Goal: Task Accomplishment & Management: Manage account settings

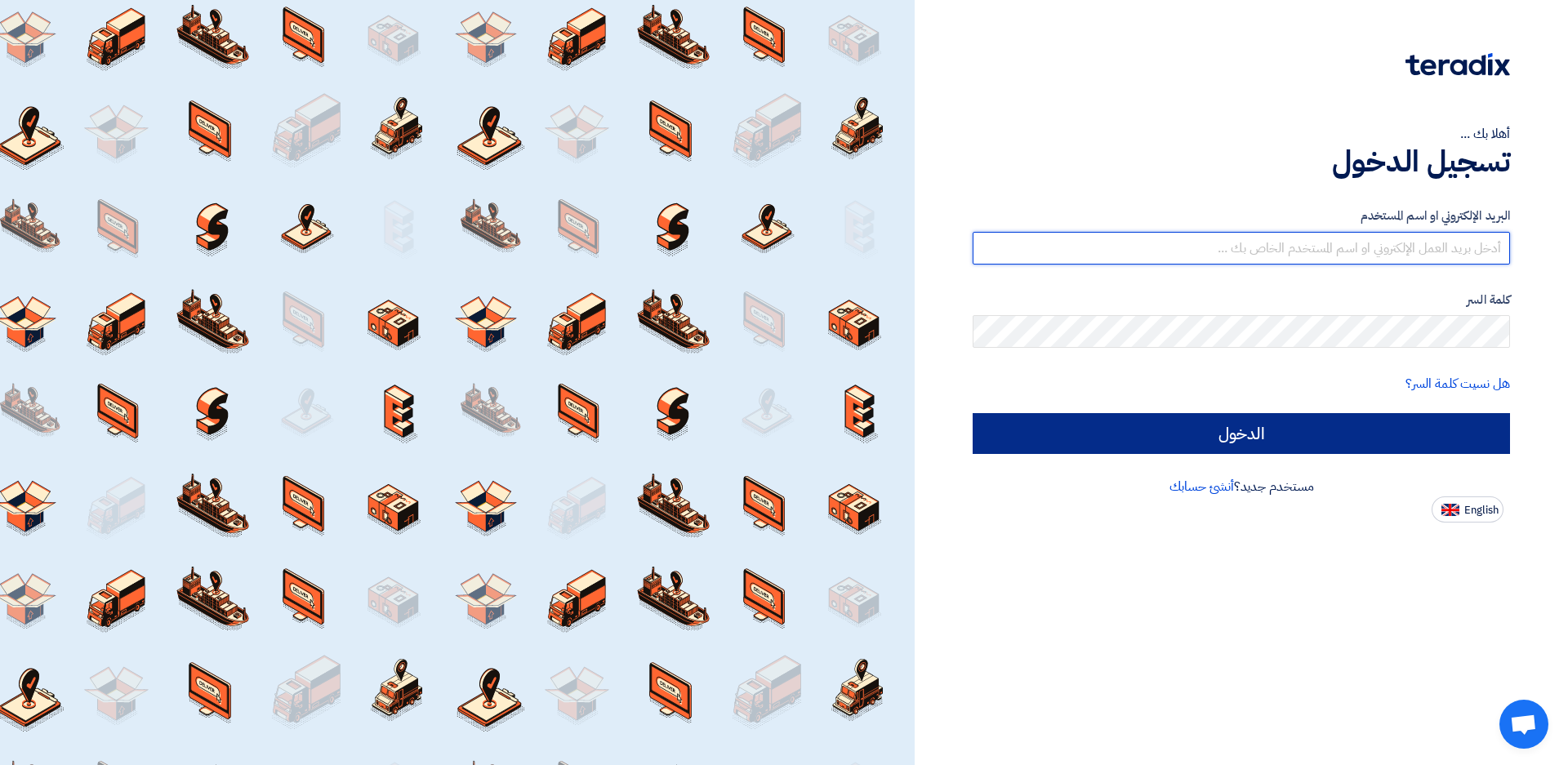
type input "[EMAIL_ADDRESS][DOMAIN_NAME]"
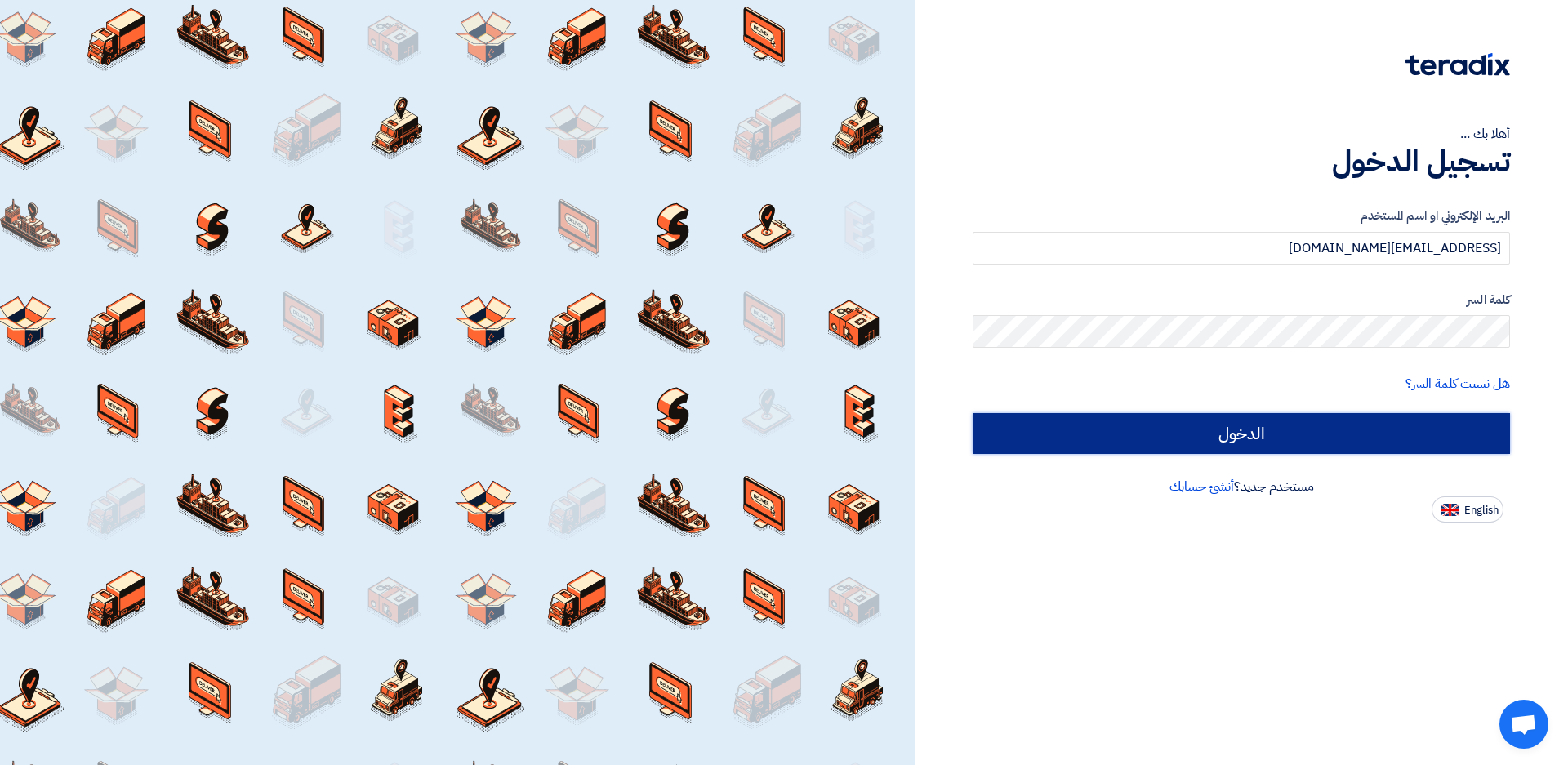
click at [1341, 430] on input "الدخول" at bounding box center [1242, 433] width 538 height 41
type input "Sign in"
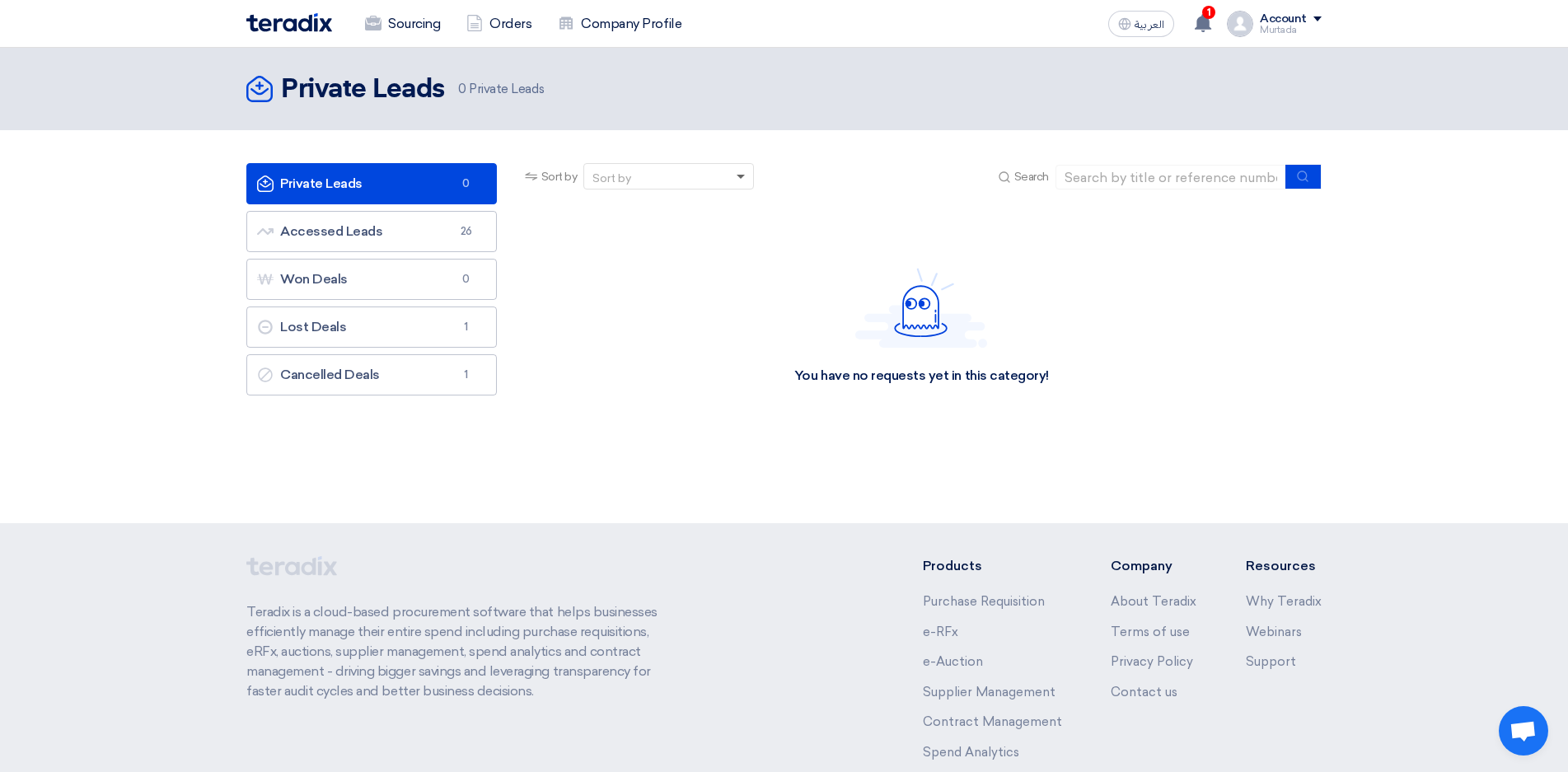
click at [738, 175] on span at bounding box center [740, 177] width 8 height 6
click at [697, 234] on div "Request Deadline" at bounding box center [669, 235] width 169 height 31
click at [1216, 8] on app-header-notification-menu "1 Your offer for "Safety Vests 4045-912" is now Not-competitive [DATE] Your off…" at bounding box center [1204, 23] width 46 height 33
click at [1207, 21] on use at bounding box center [1203, 23] width 17 height 18
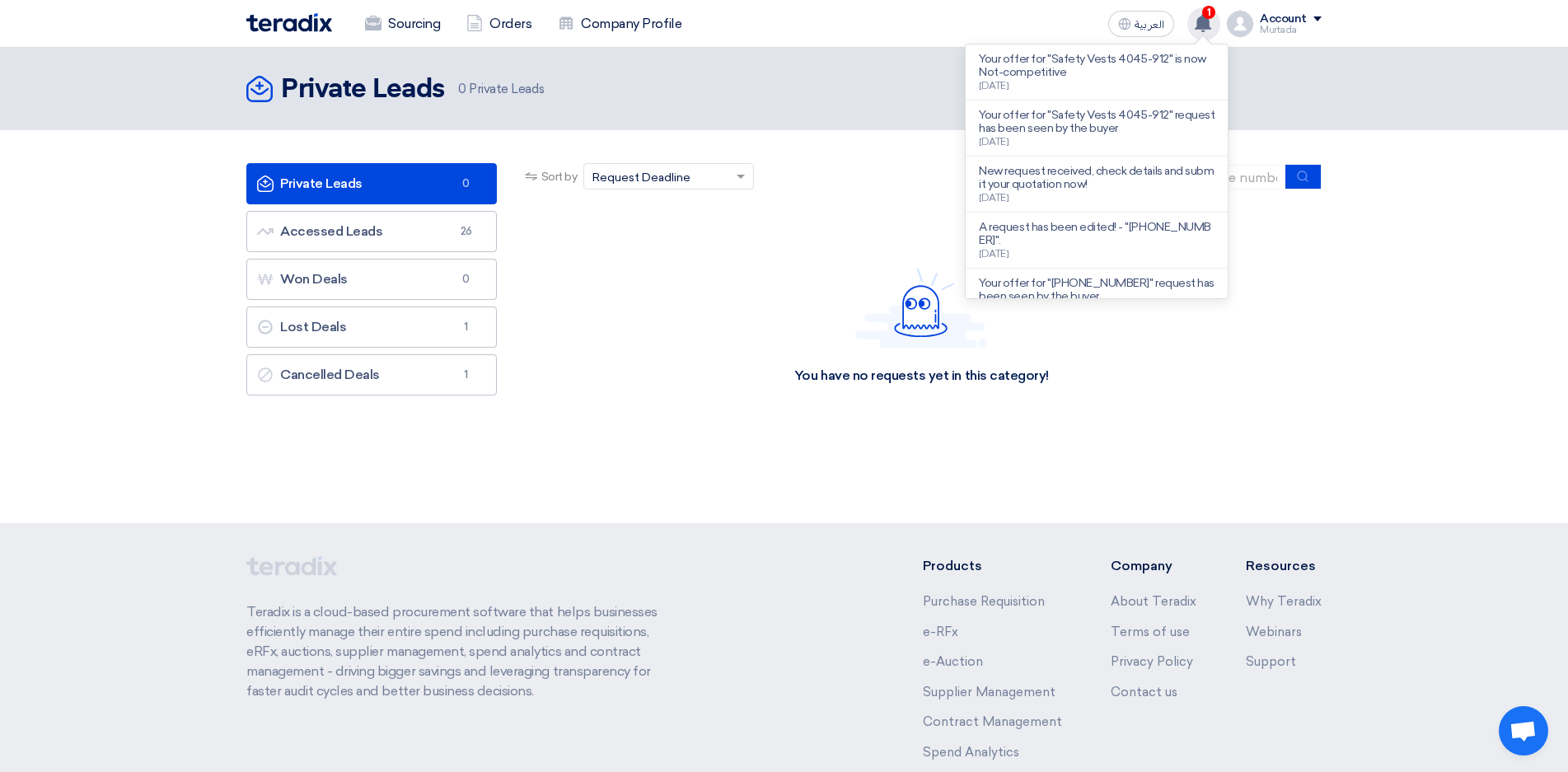
click at [1206, 22] on use at bounding box center [1203, 23] width 17 height 18
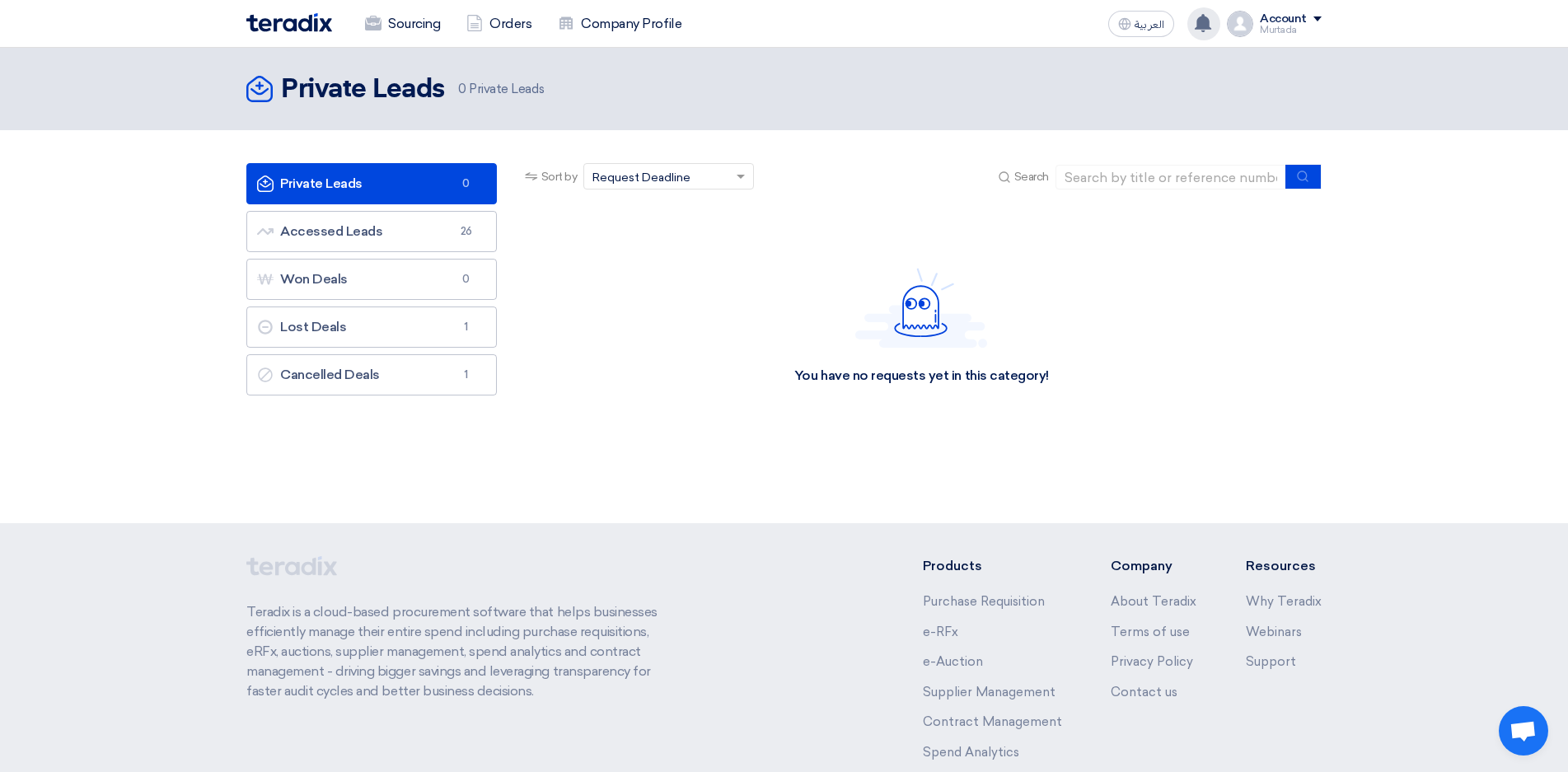
click at [1206, 22] on use at bounding box center [1203, 23] width 17 height 18
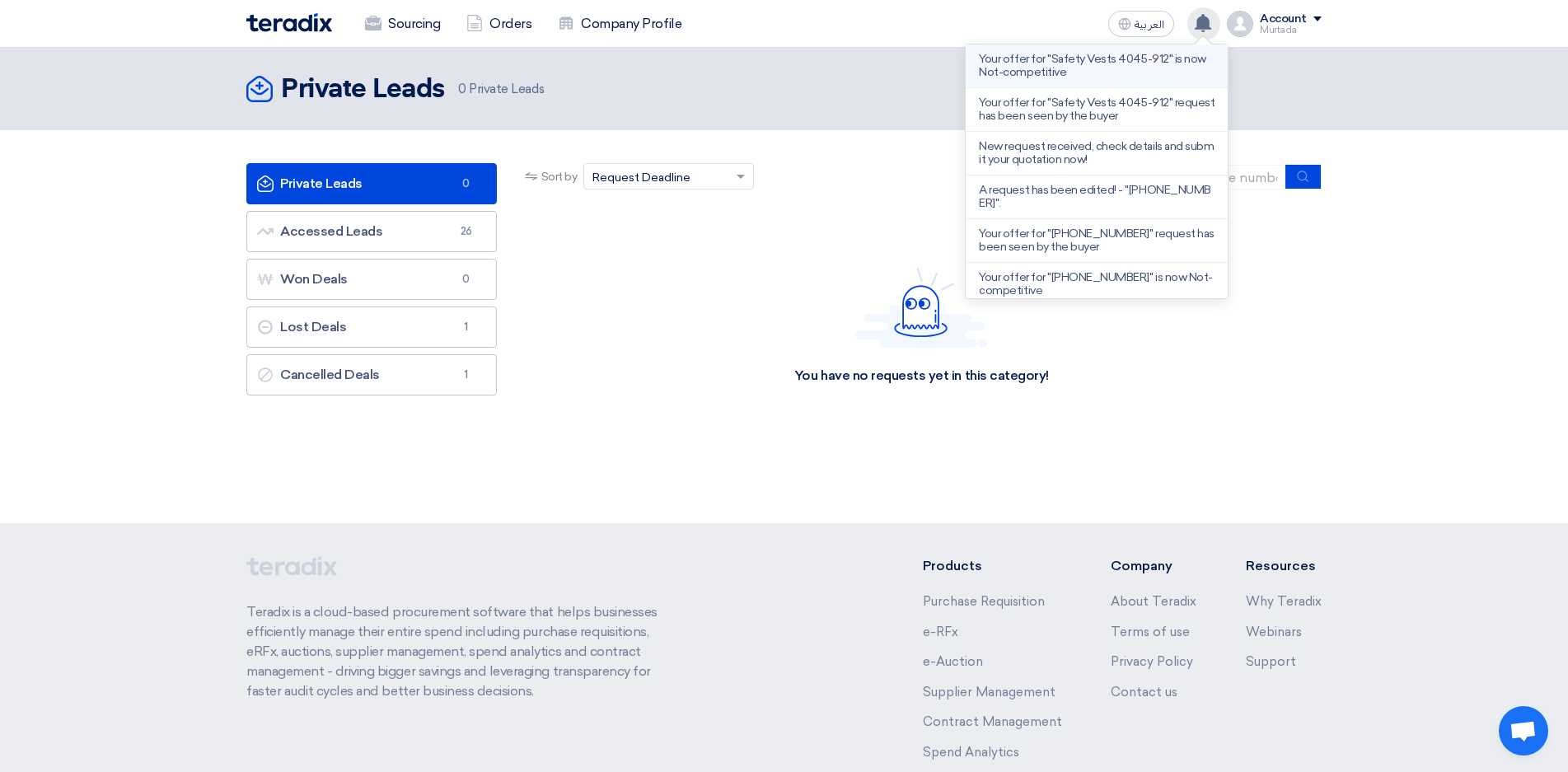
click at [1101, 72] on p "Your offer for "Safety Vests 4045-912" is now Not-competitive" at bounding box center [1096, 66] width 236 height 26
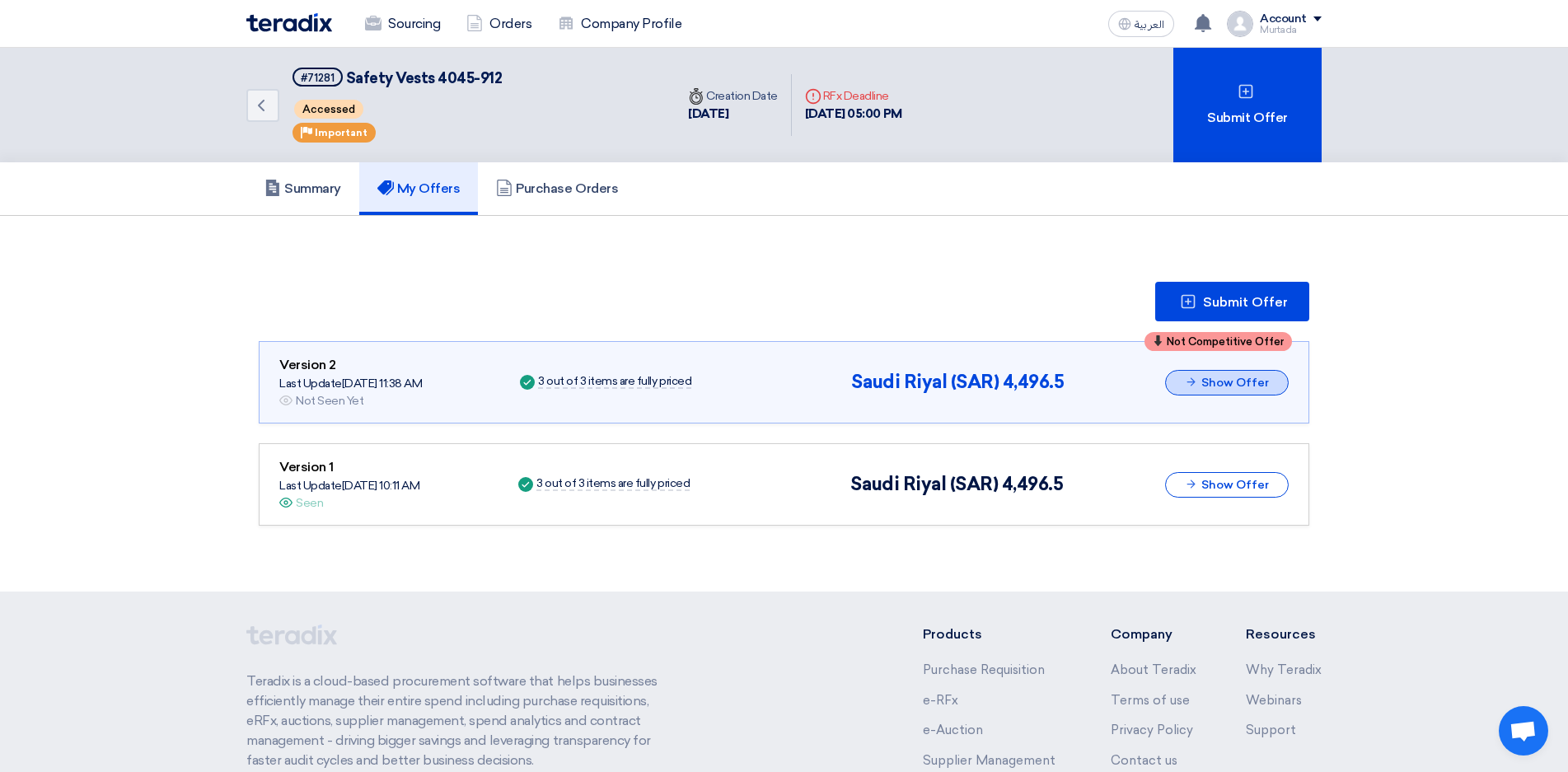
click at [1242, 386] on button "Show Offer" at bounding box center [1227, 382] width 124 height 25
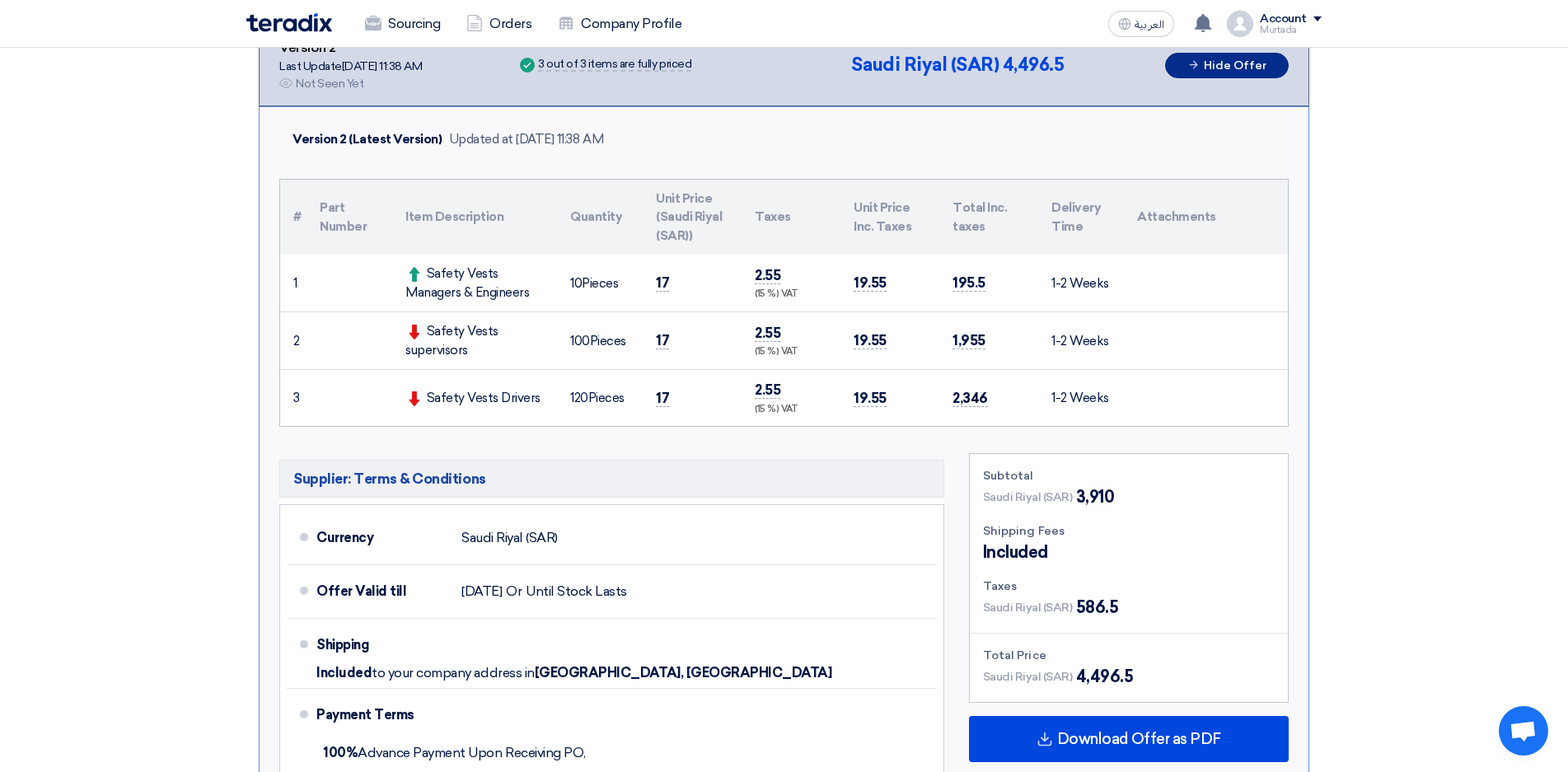
scroll to position [152, 0]
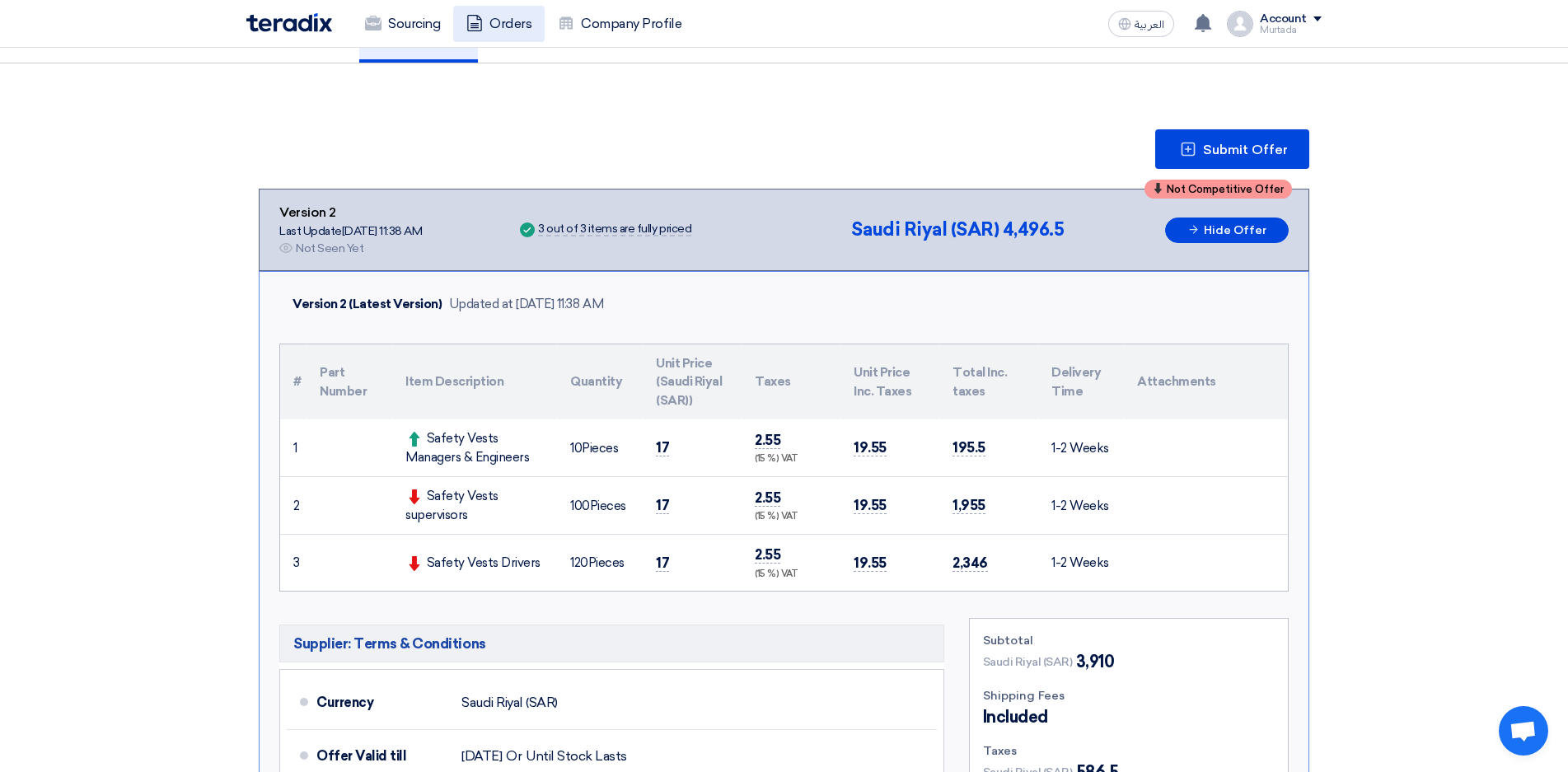
click at [511, 23] on link "Orders" at bounding box center [498, 23] width 91 height 37
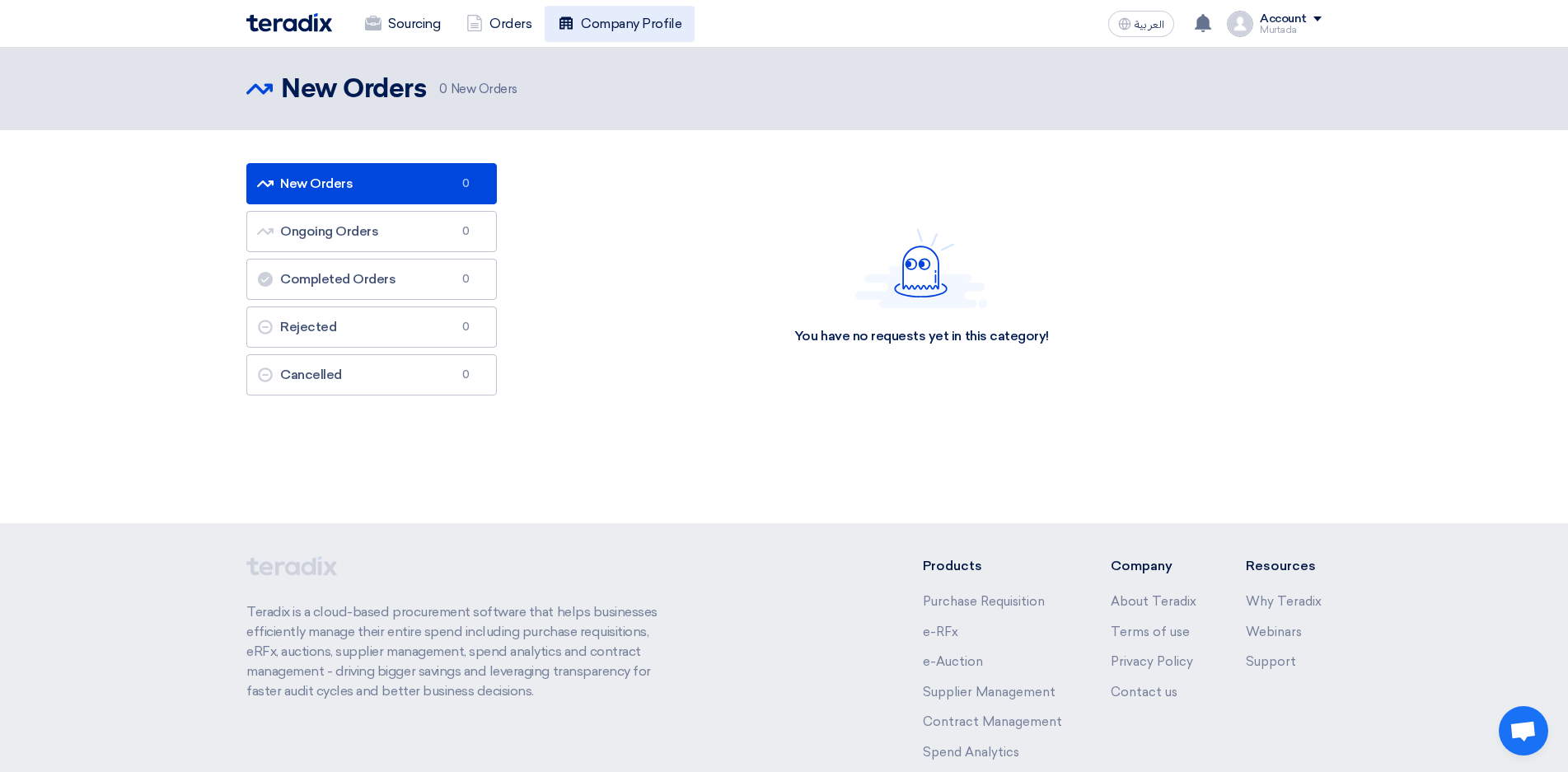
click at [578, 23] on link "Company Profile" at bounding box center [620, 23] width 150 height 37
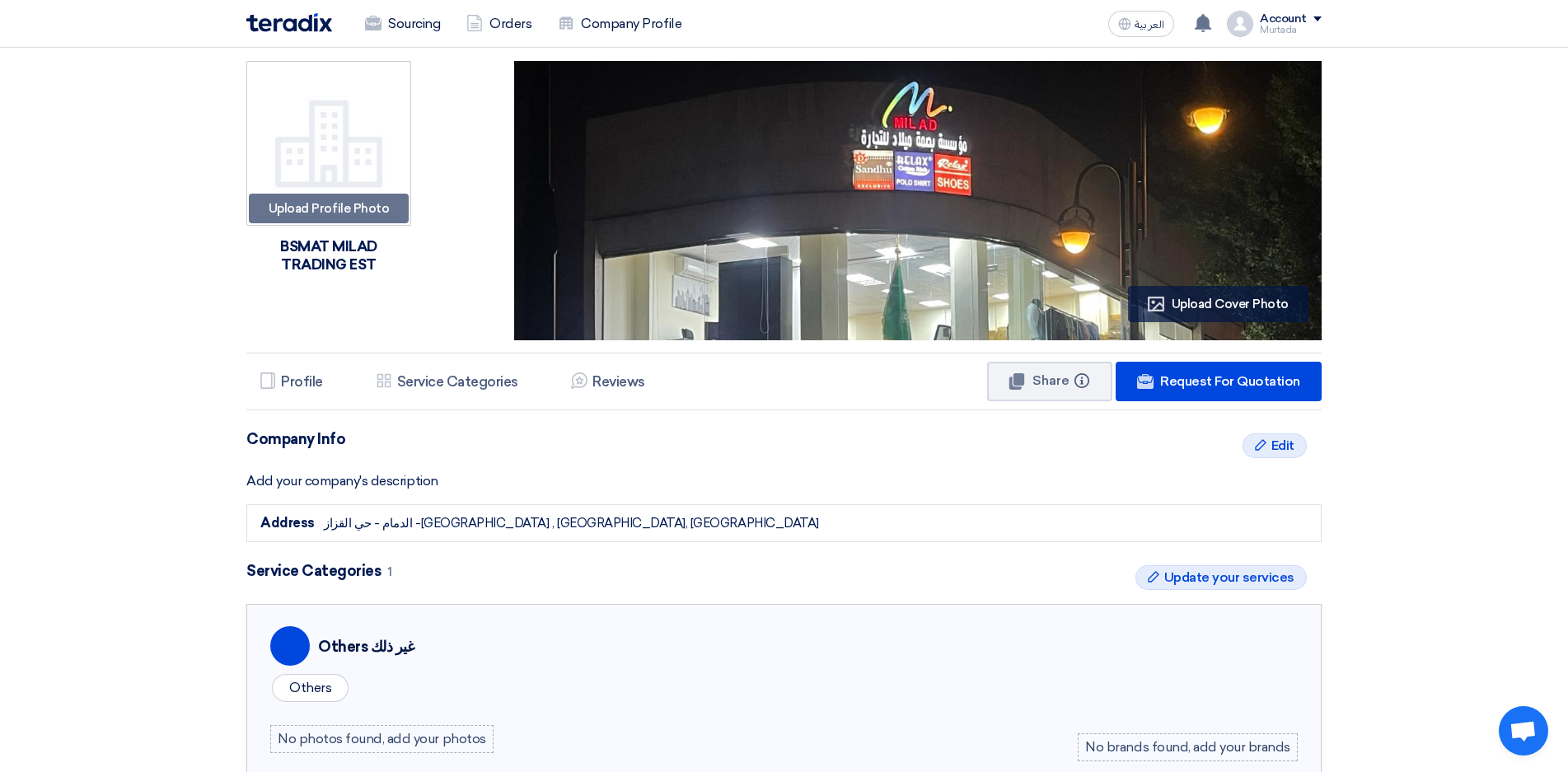
click at [910, 271] on img at bounding box center [918, 364] width 808 height 606
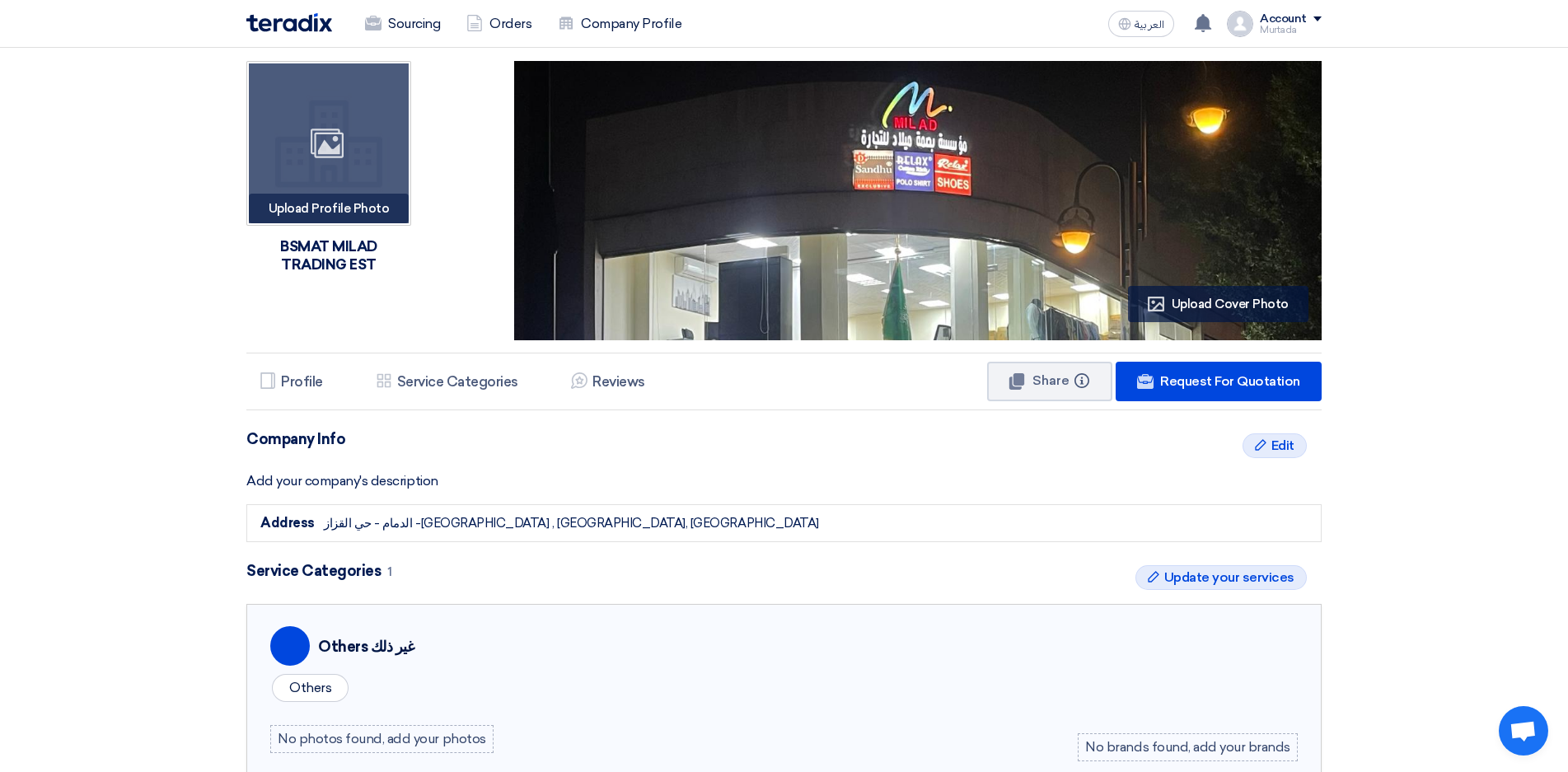
click at [336, 168] on div "Image" at bounding box center [328, 144] width 160 height 159
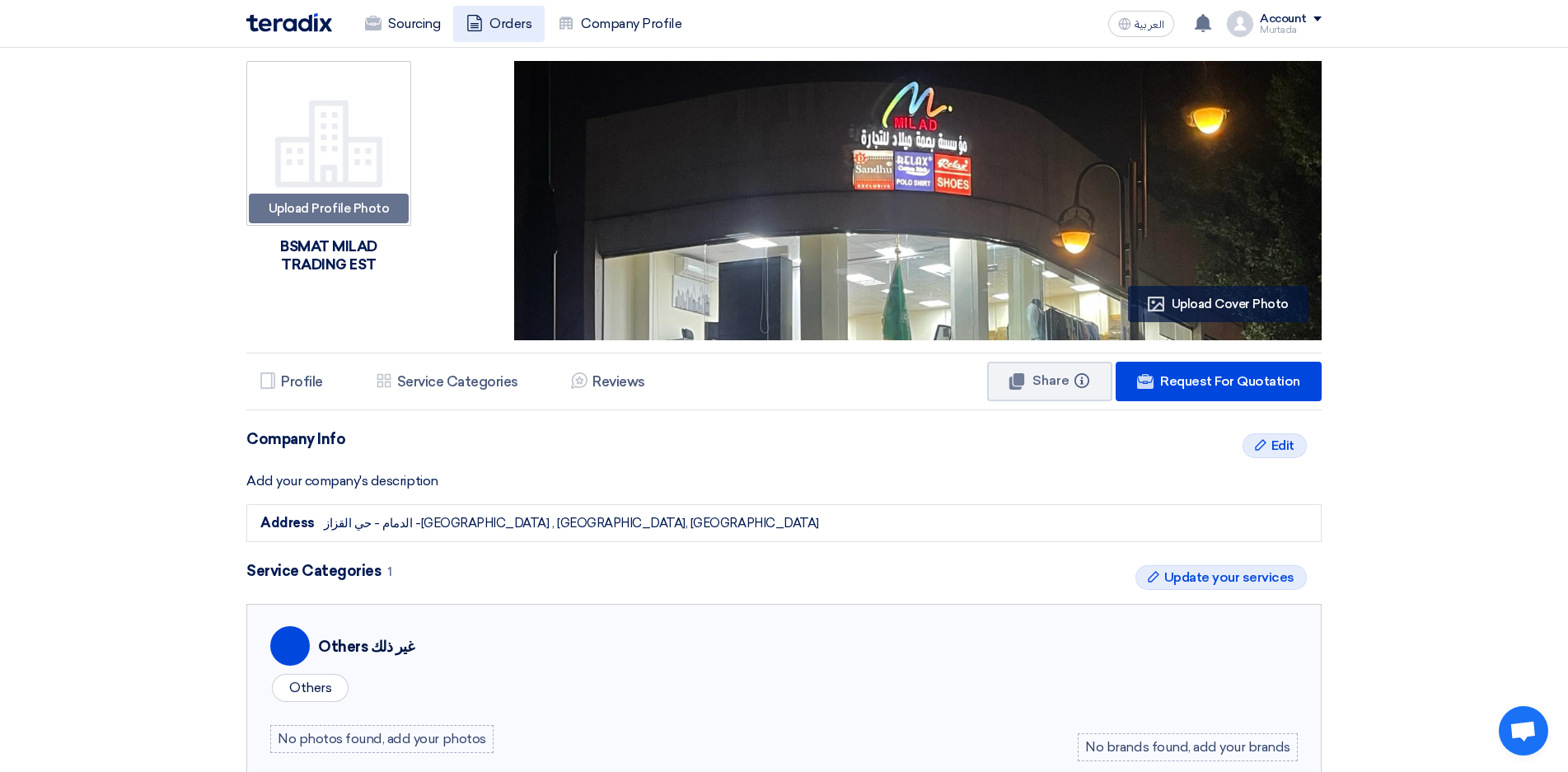
click at [497, 17] on link "Orders" at bounding box center [498, 23] width 91 height 37
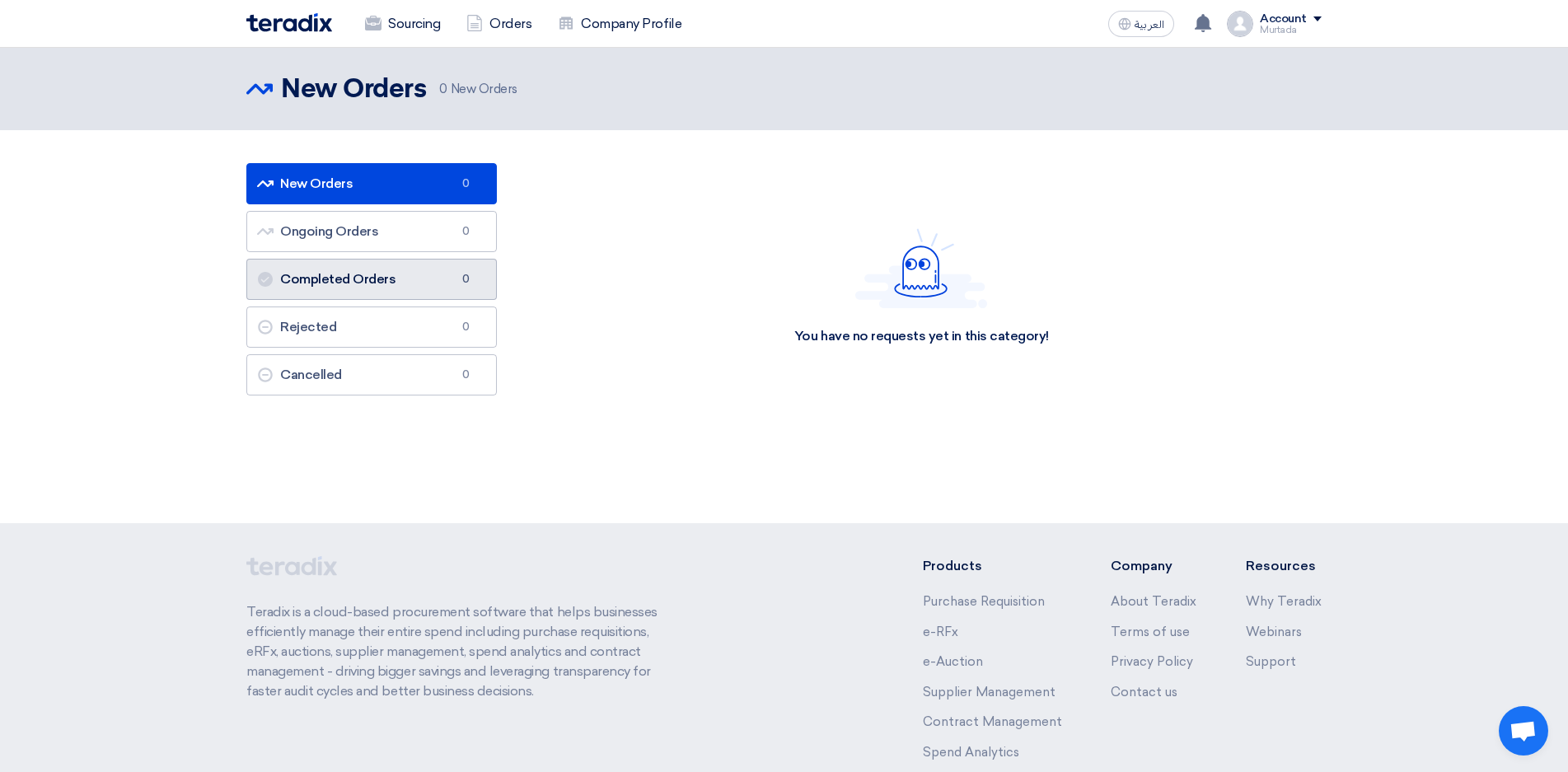
click at [437, 268] on link "Completed Orders Completed Orders 0" at bounding box center [372, 280] width 251 height 41
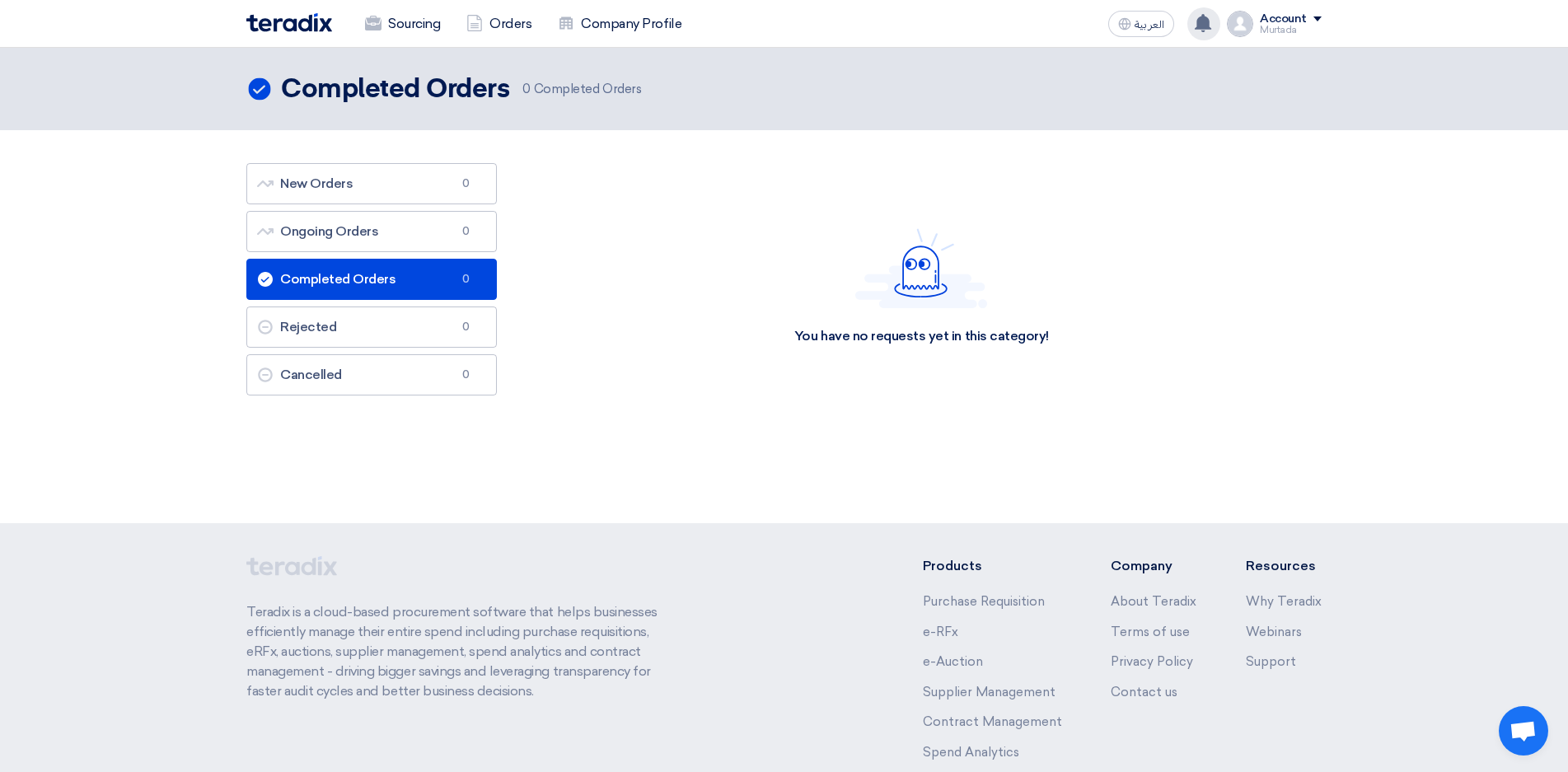
click at [1208, 21] on use at bounding box center [1203, 23] width 17 height 18
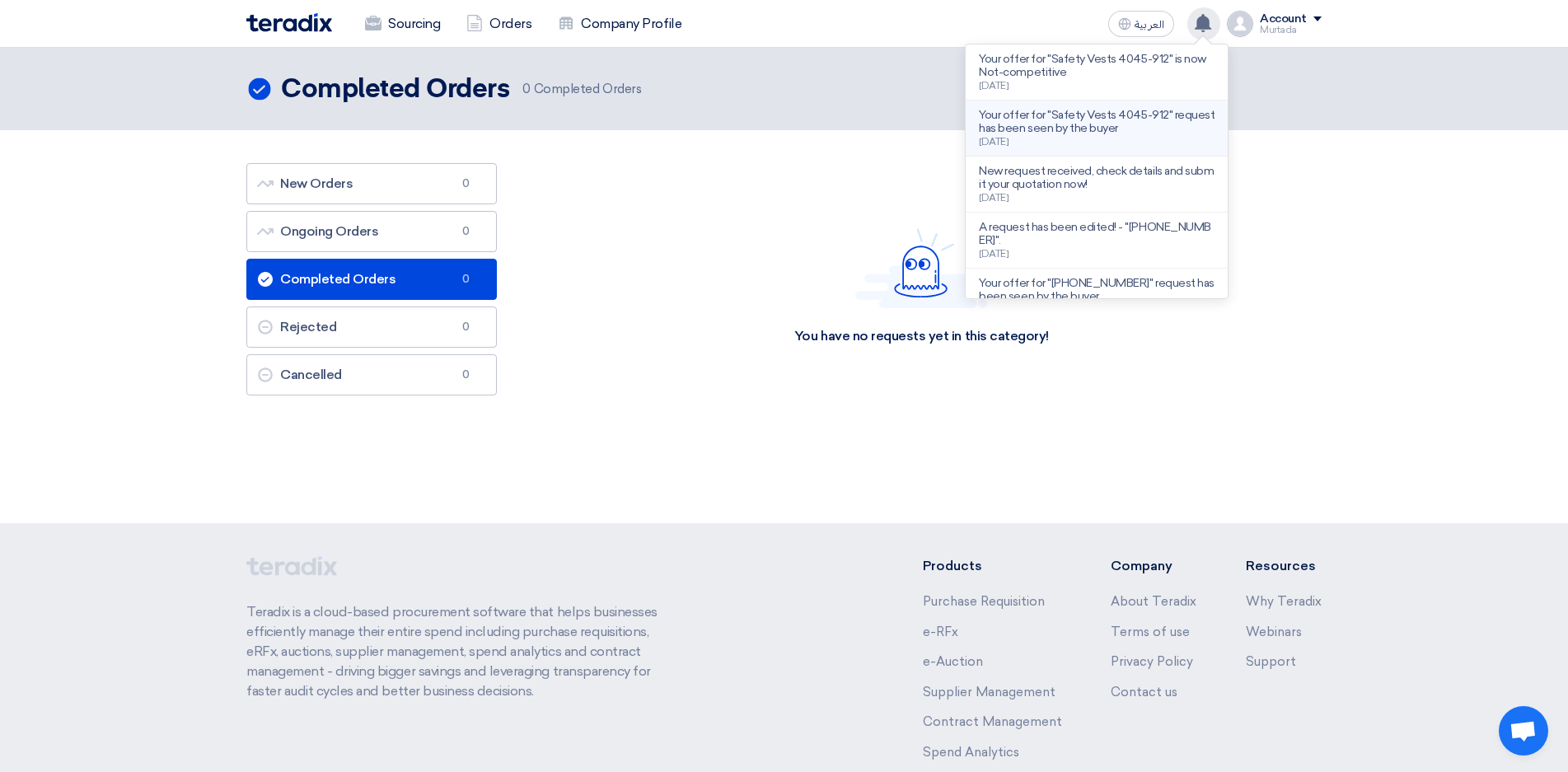
click at [1145, 135] on div "Your offer for "Safety Vests 4045-912" request has been seen by the buyer [DATE]" at bounding box center [1096, 128] width 236 height 38
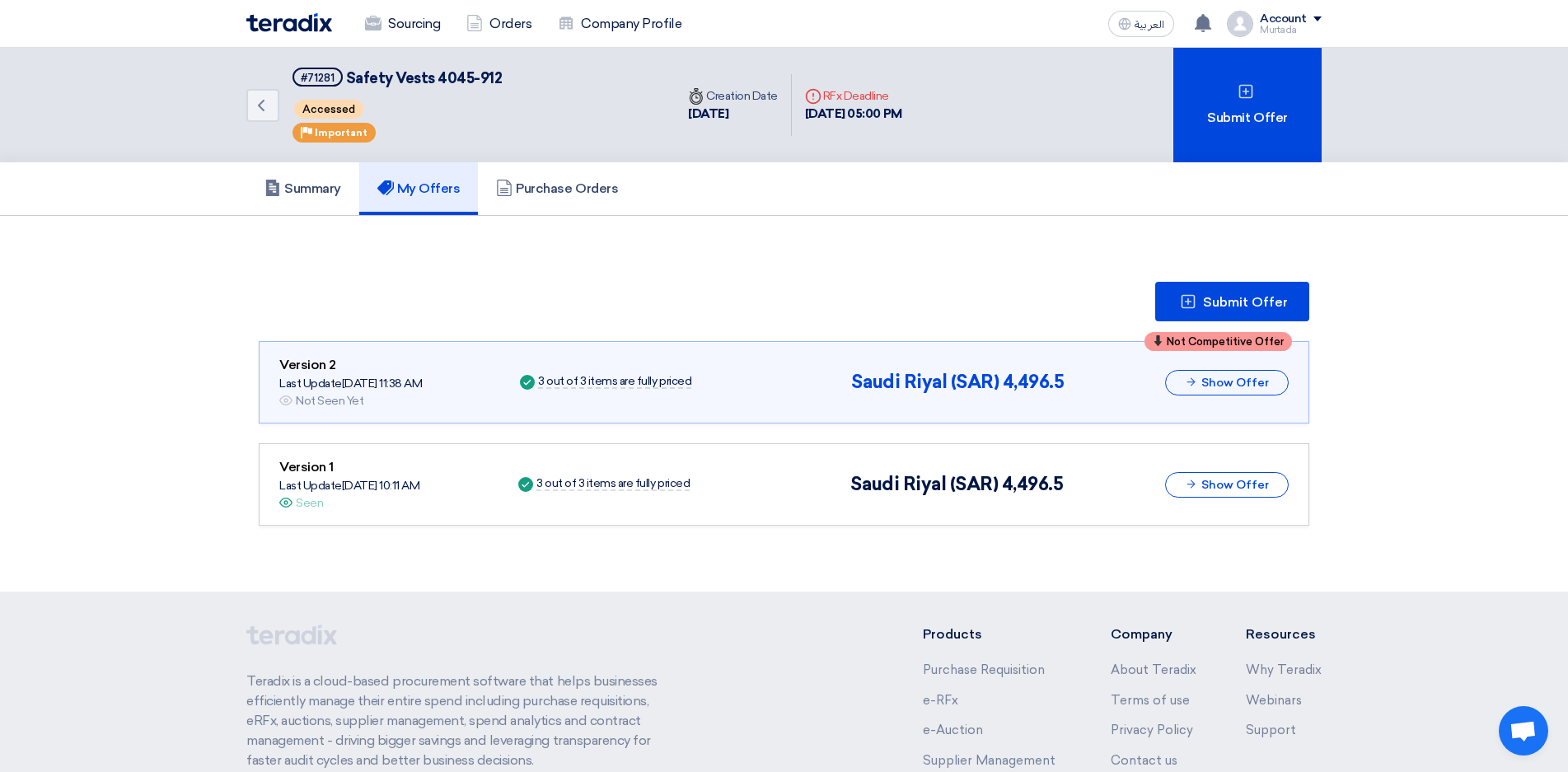
scroll to position [98, 0]
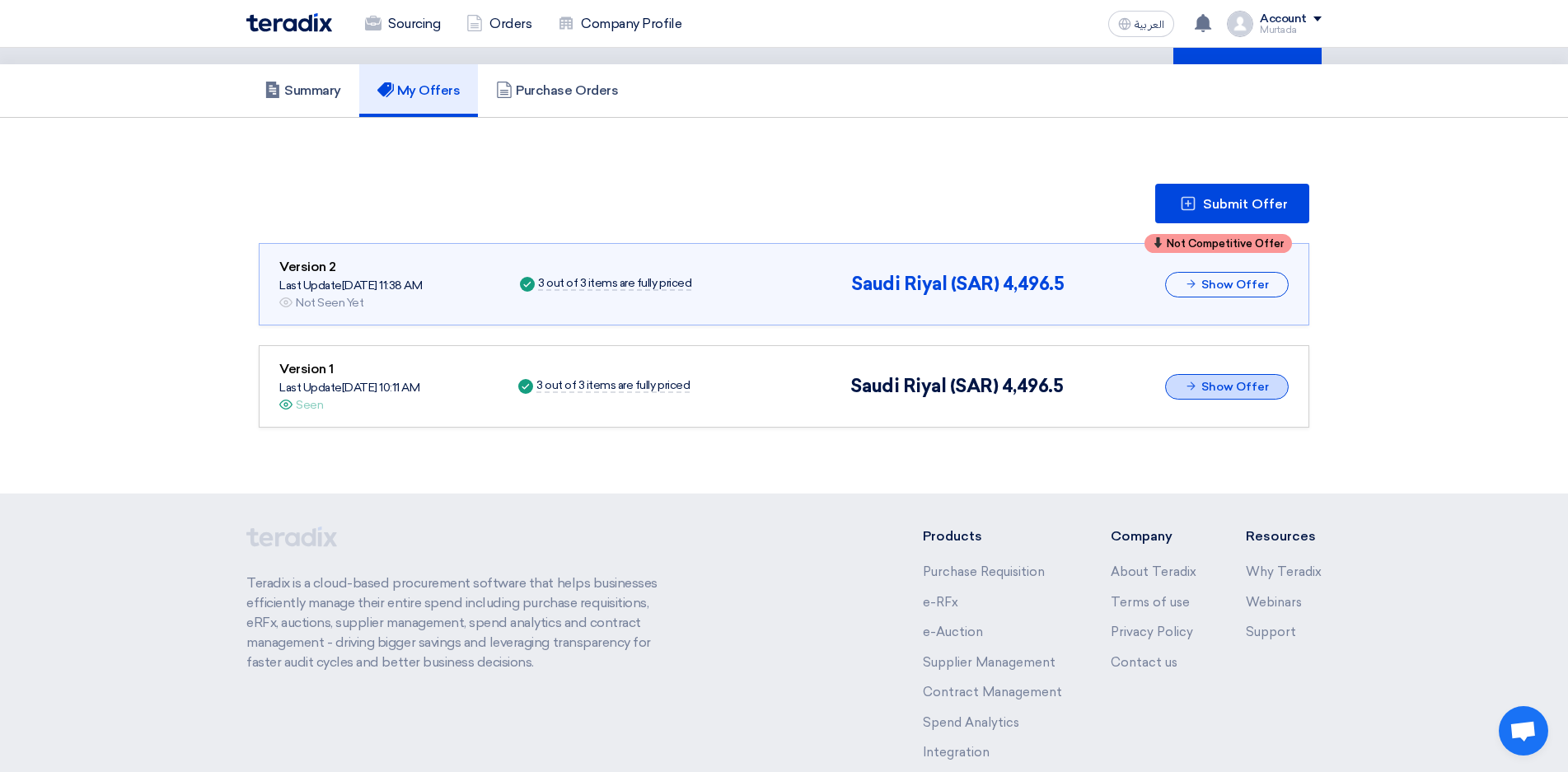
click at [1225, 383] on button "Show Offer" at bounding box center [1227, 386] width 124 height 25
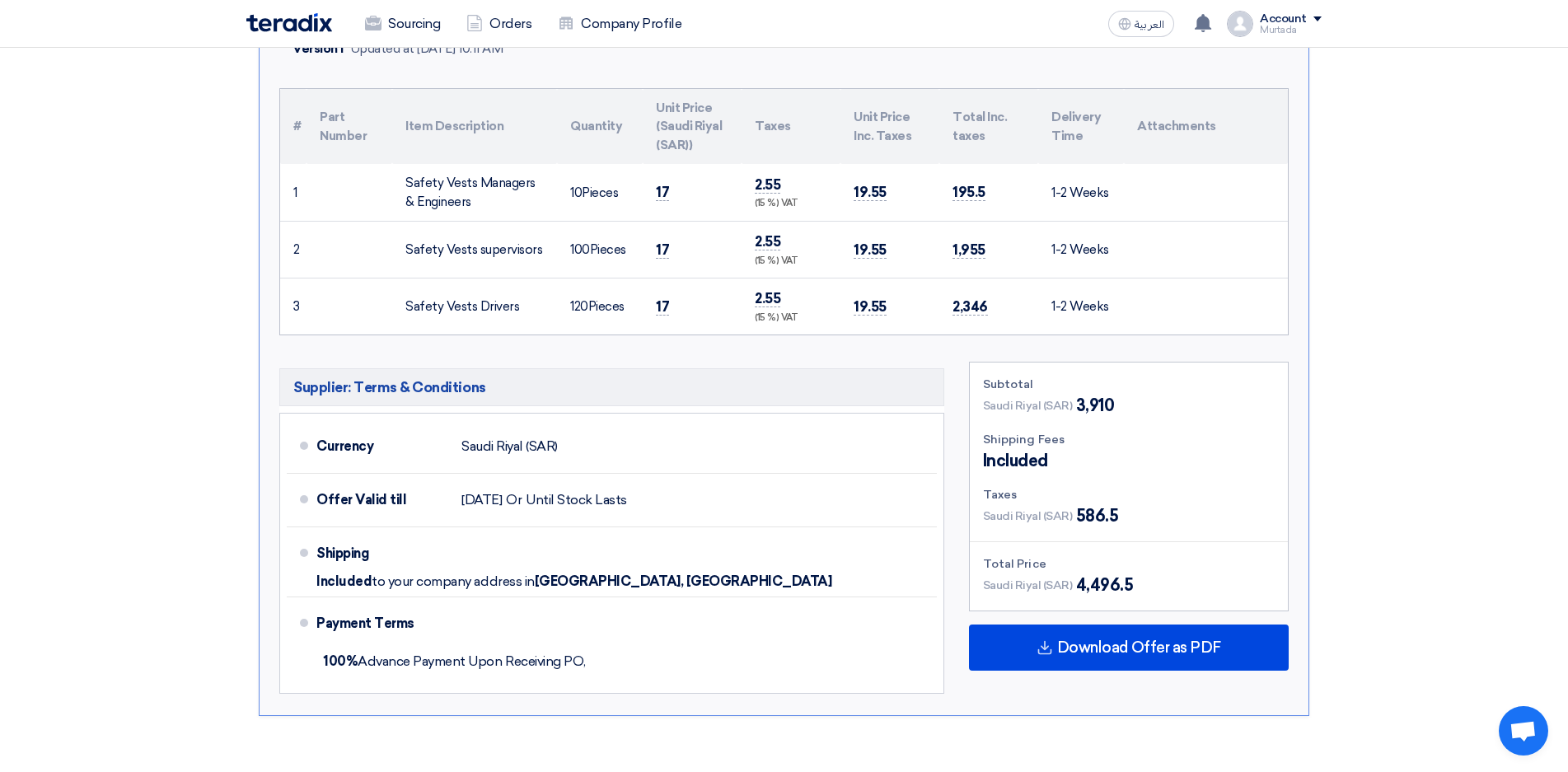
scroll to position [894, 0]
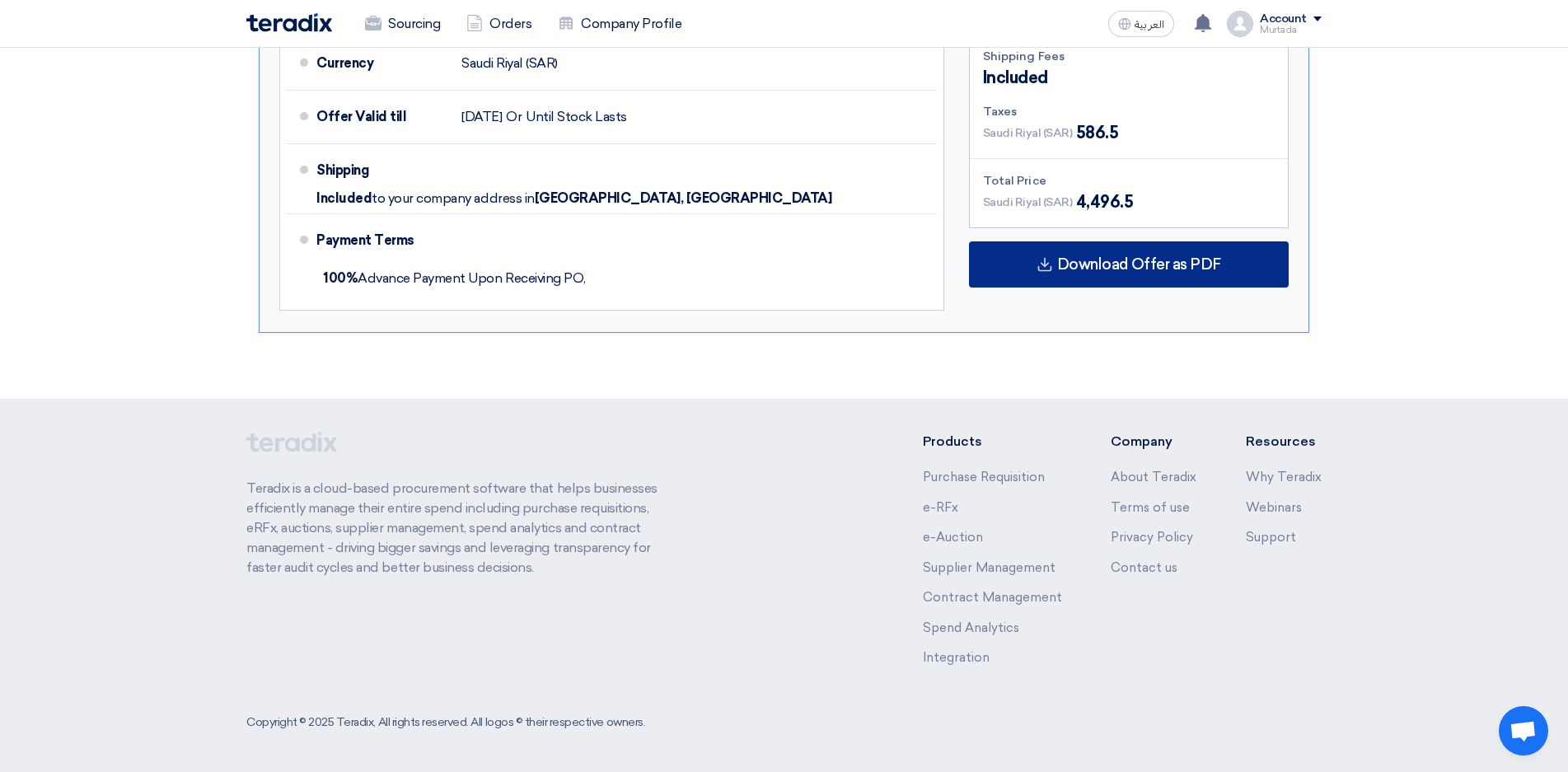
click at [1152, 264] on span "Download Offer as PDF" at bounding box center [1139, 265] width 164 height 15
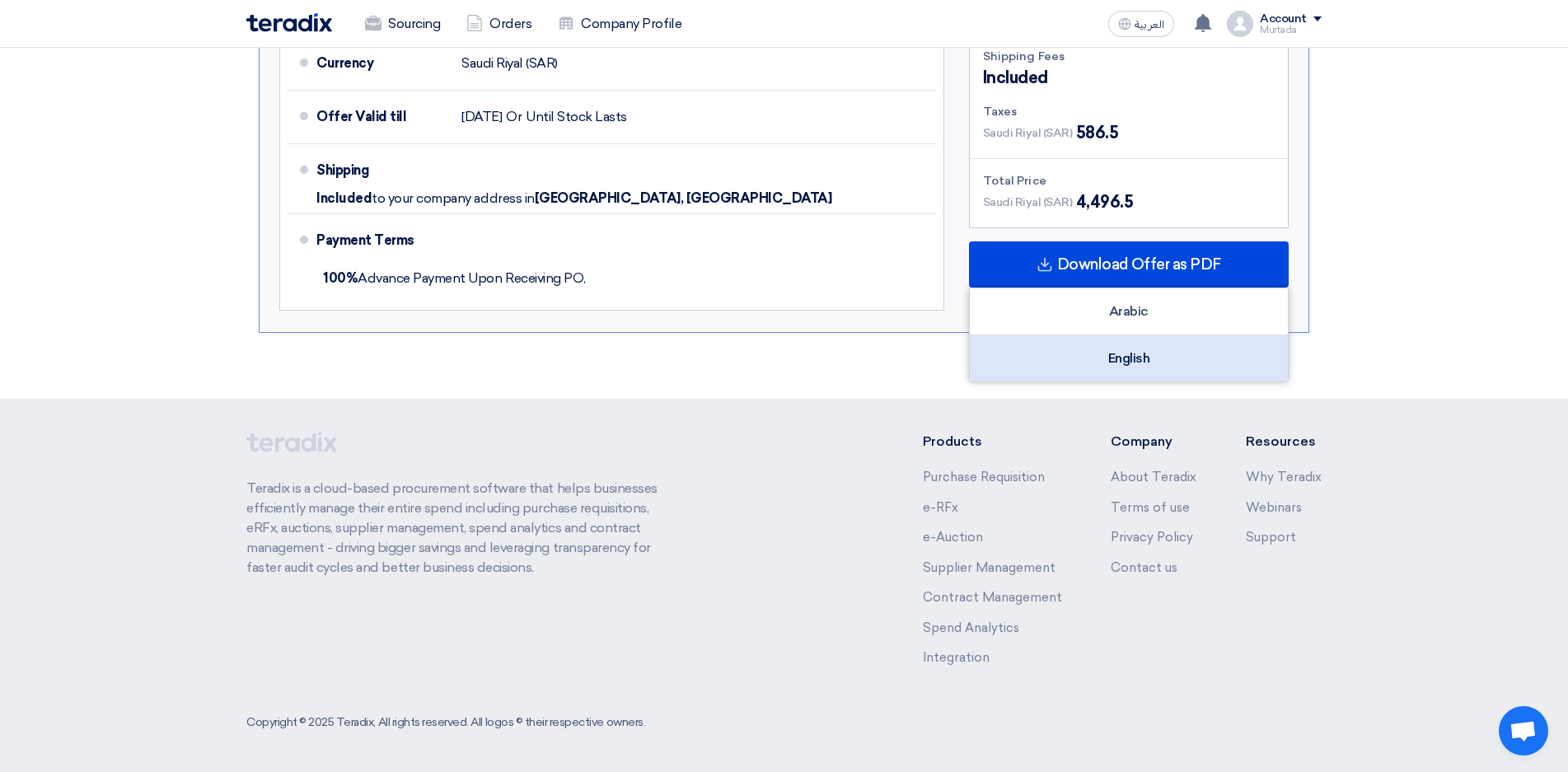
click at [1154, 366] on div "English" at bounding box center [1129, 357] width 318 height 46
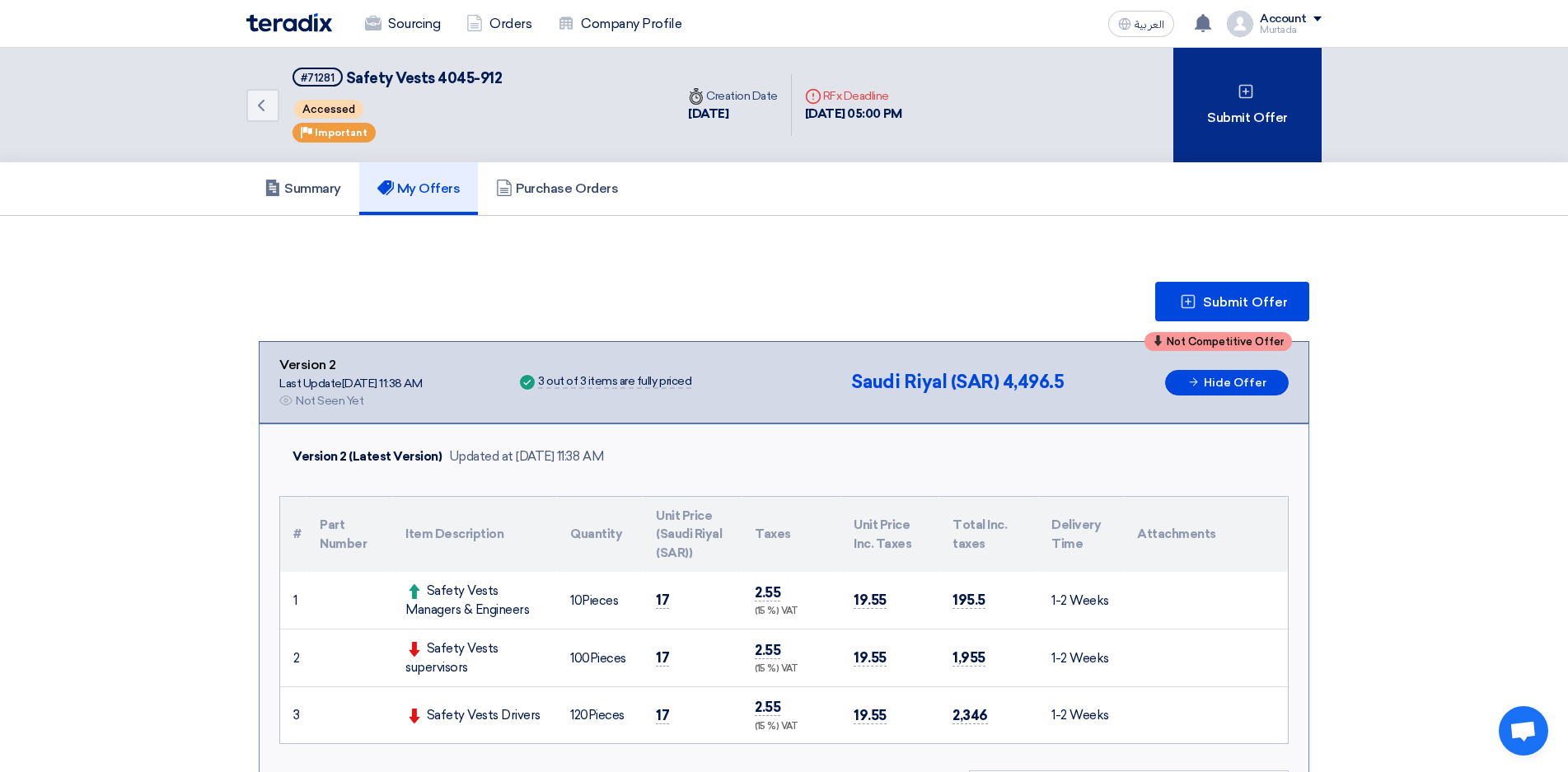
click at [1240, 136] on div "Submit Offer" at bounding box center [1248, 105] width 148 height 114
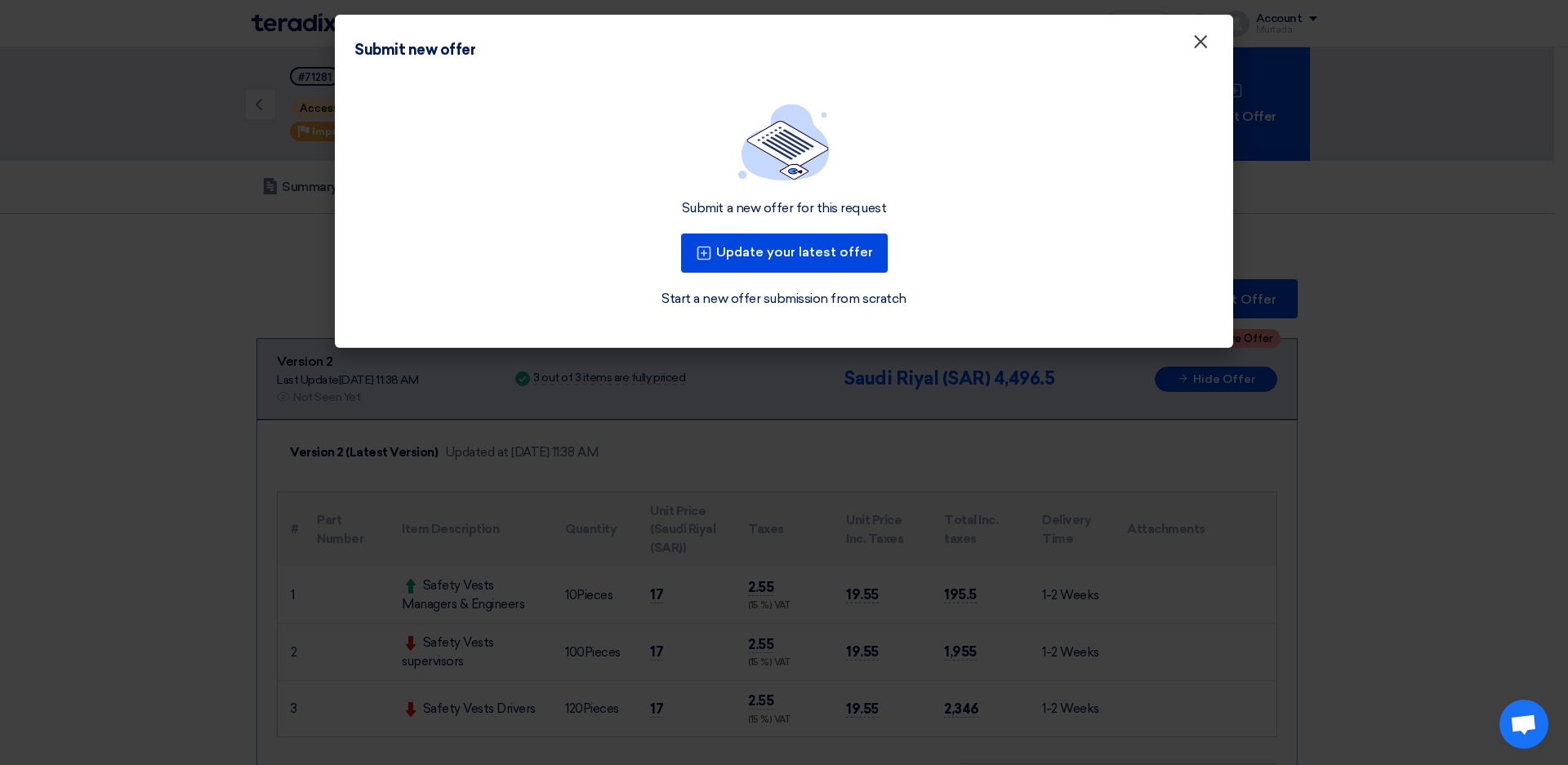
click at [1202, 44] on span "×" at bounding box center [1201, 46] width 17 height 33
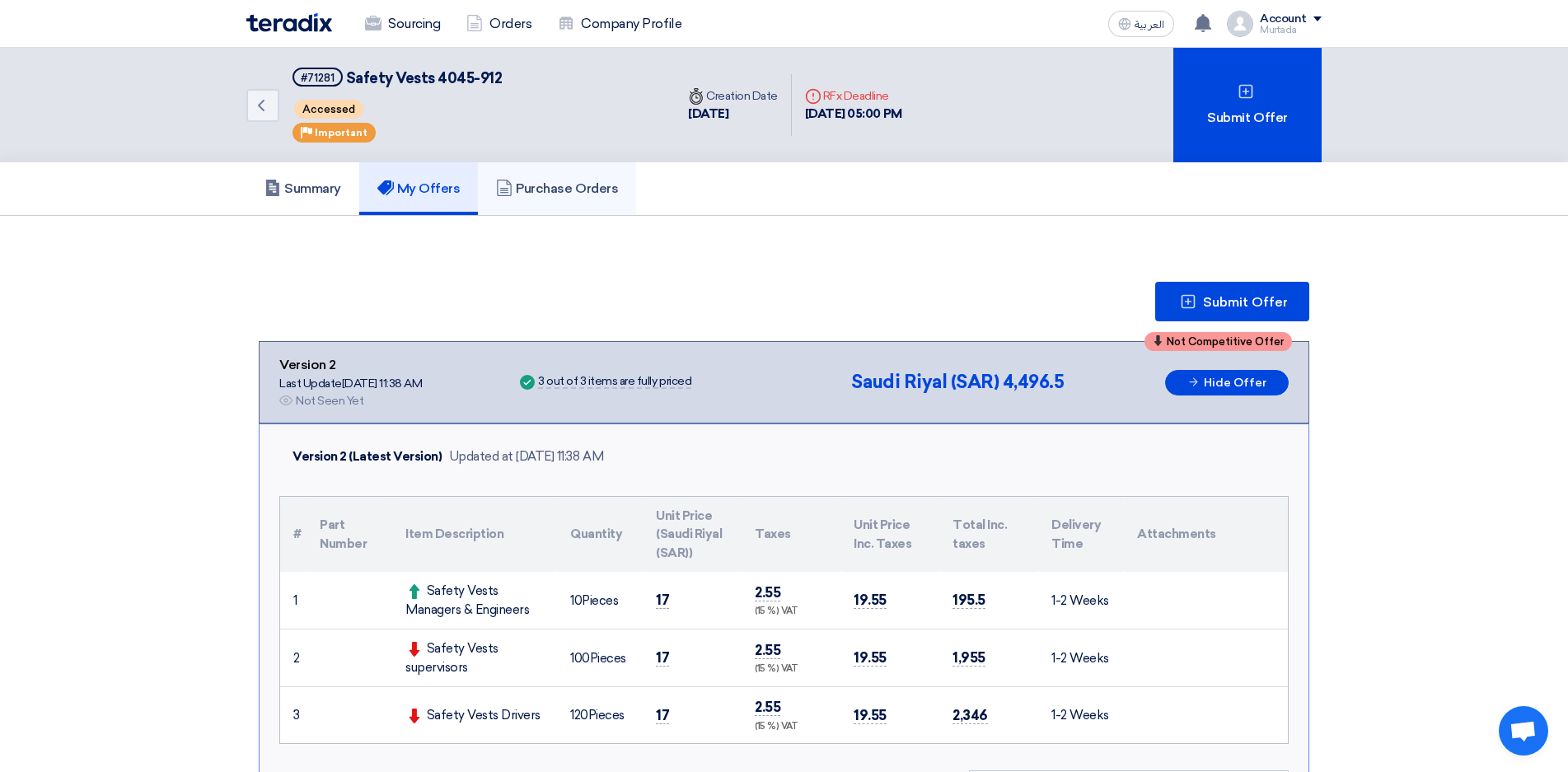
click at [591, 178] on link "Purchase Orders" at bounding box center [556, 189] width 159 height 53
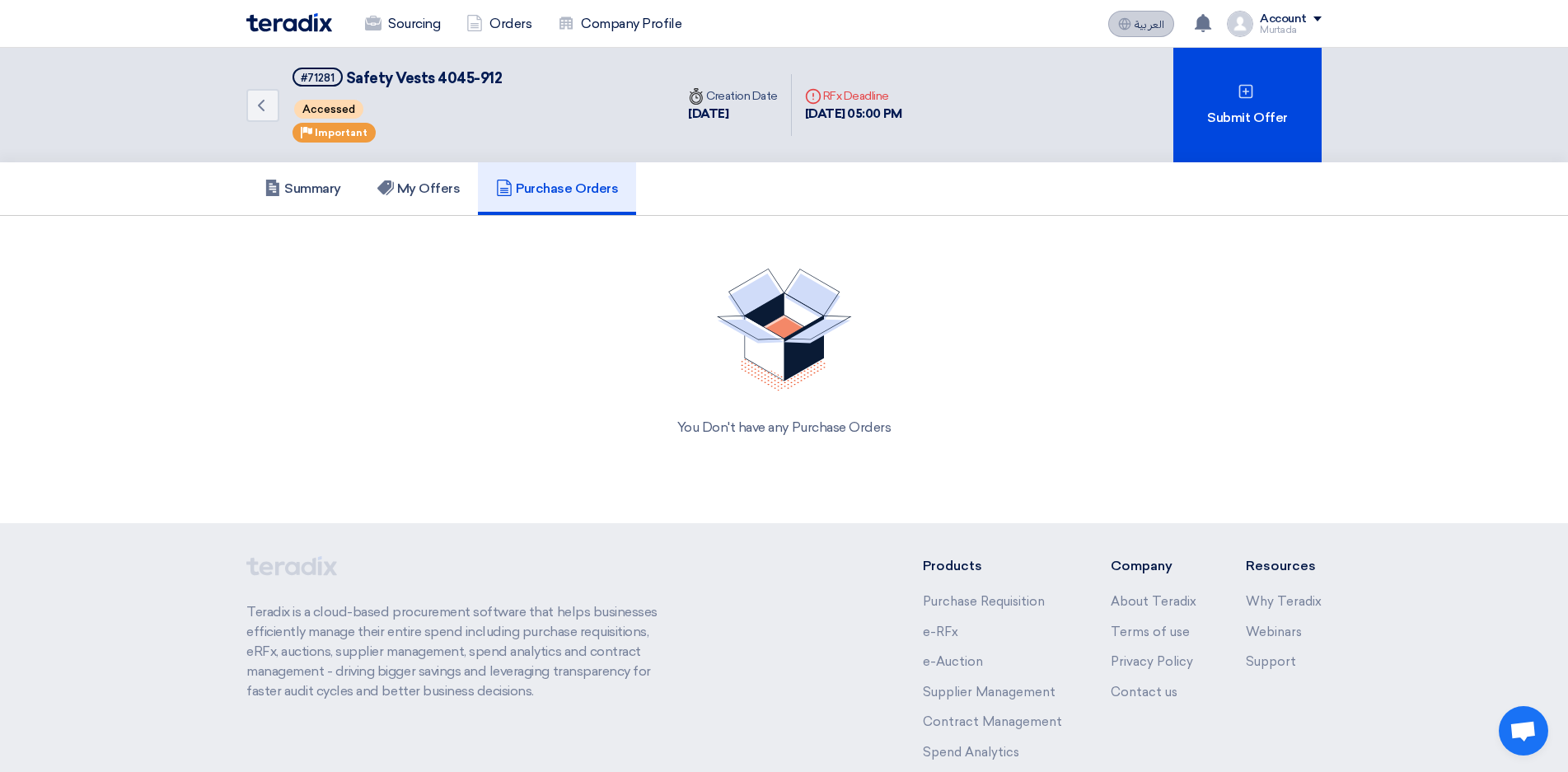
click at [1153, 30] on span "العربية" at bounding box center [1149, 24] width 30 height 11
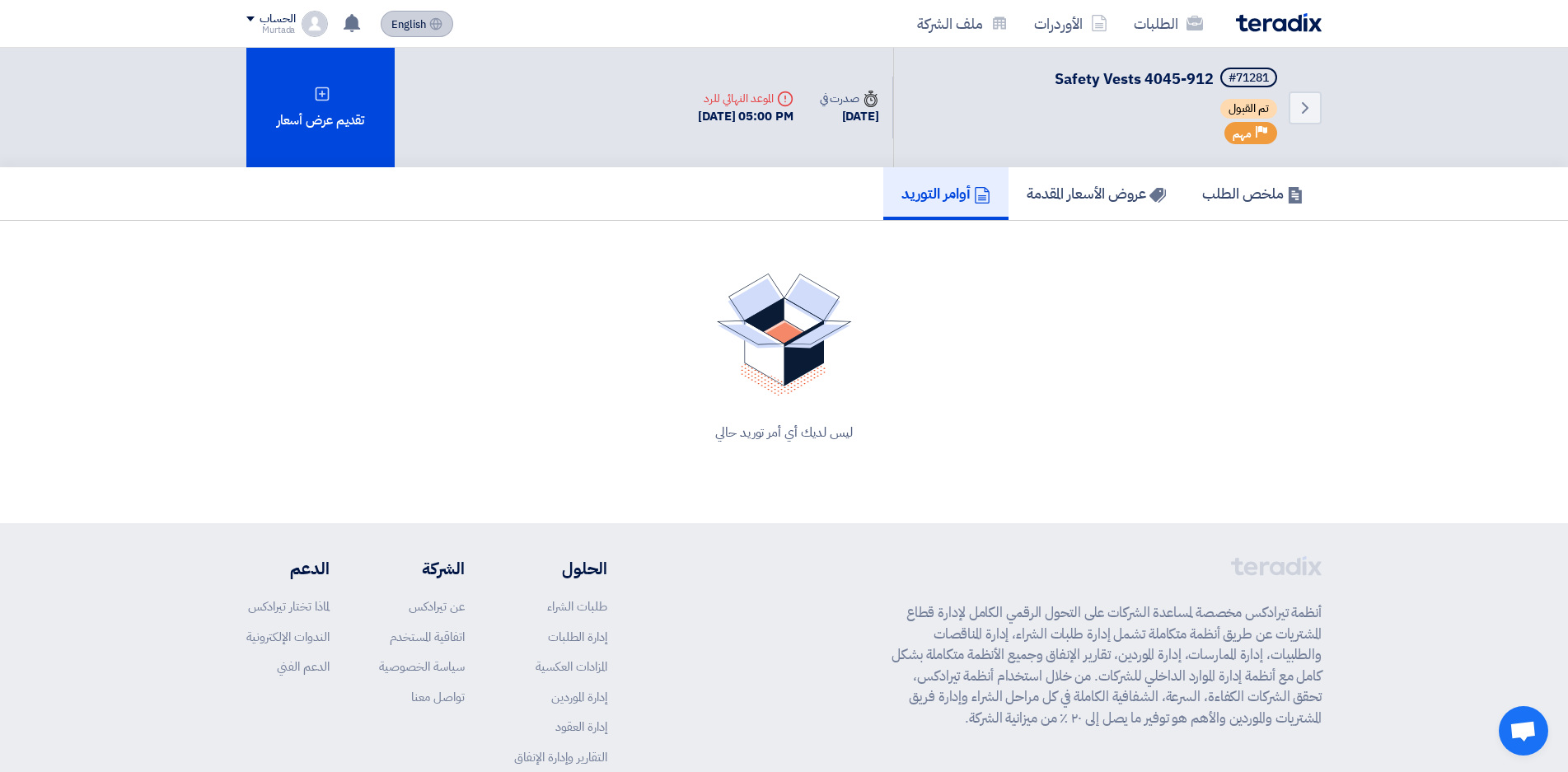
click at [416, 23] on span "English" at bounding box center [408, 24] width 35 height 11
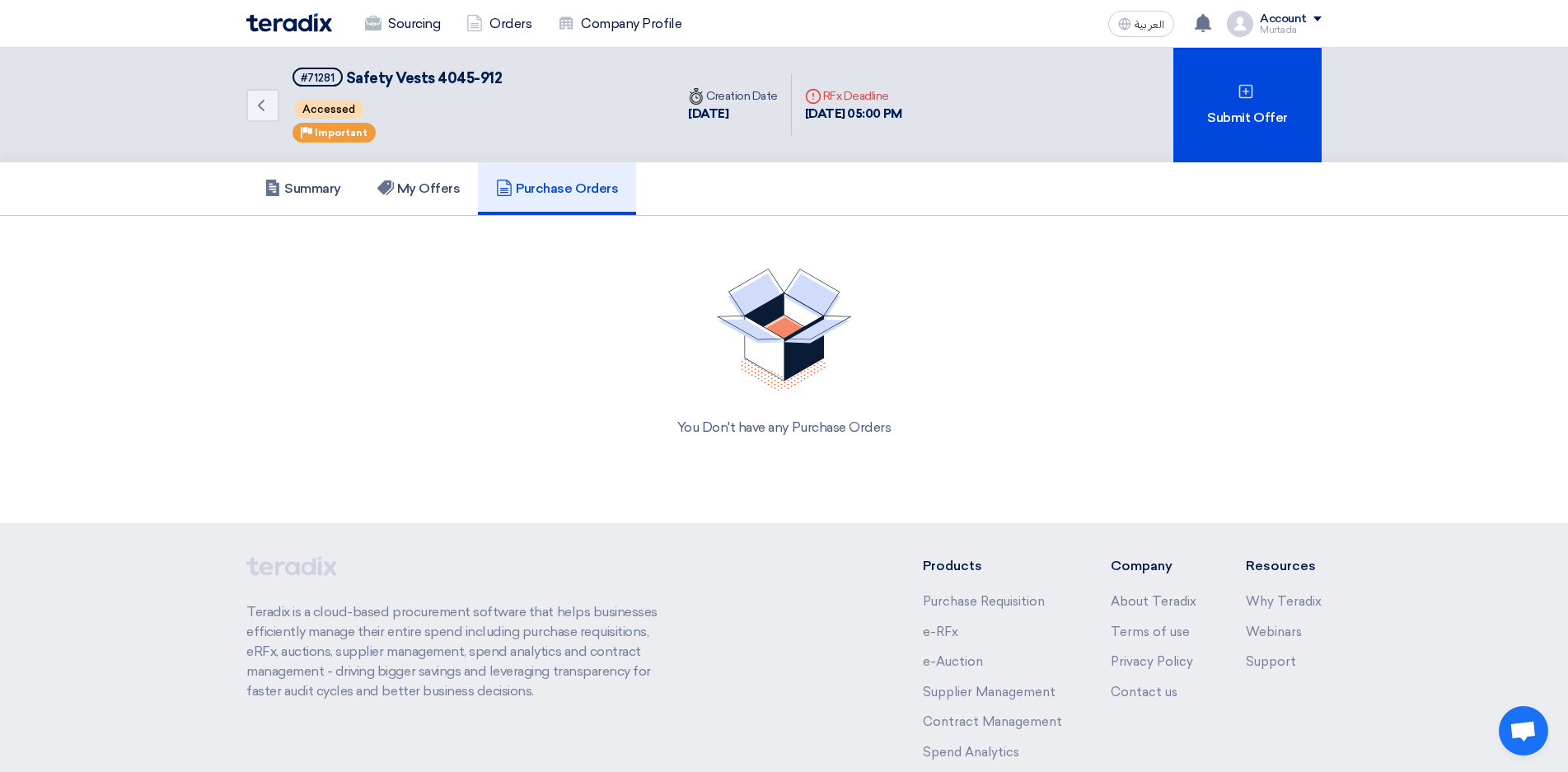
click at [1308, 15] on div "Account" at bounding box center [1291, 19] width 62 height 14
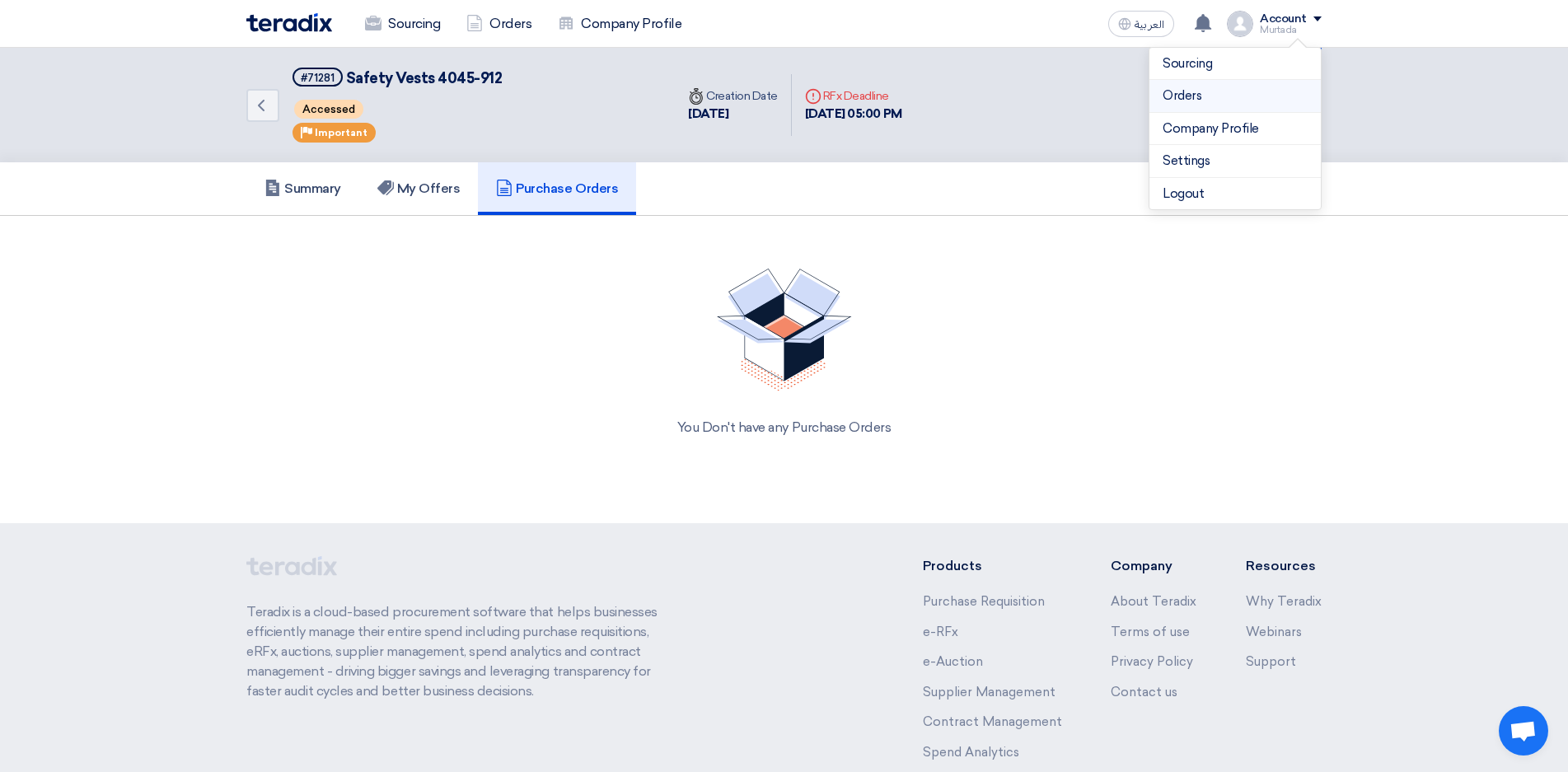
click at [1209, 89] on link "Orders" at bounding box center [1235, 96] width 145 height 19
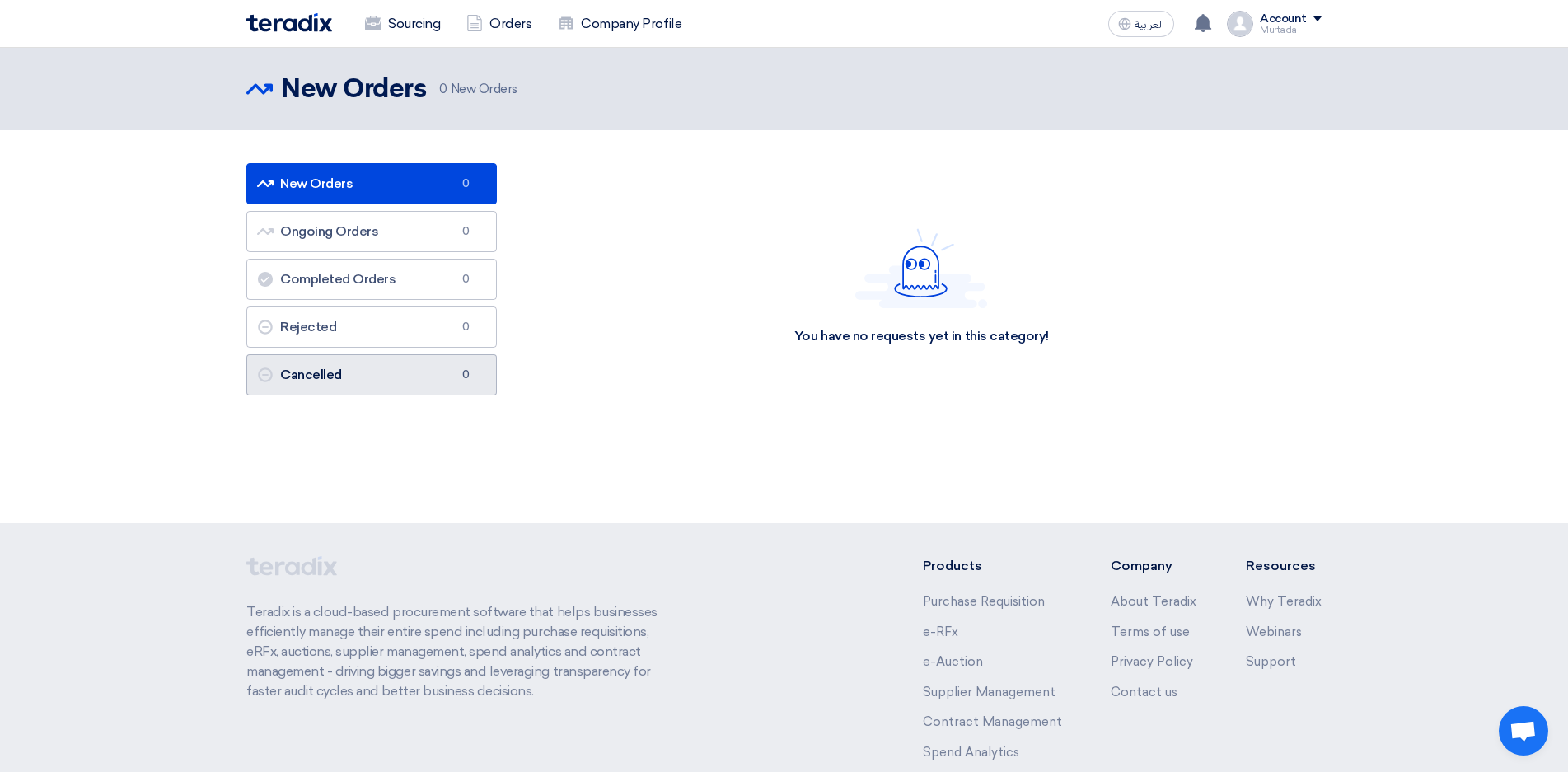
click at [363, 368] on link "Cancelled Cancelled 0" at bounding box center [372, 375] width 251 height 41
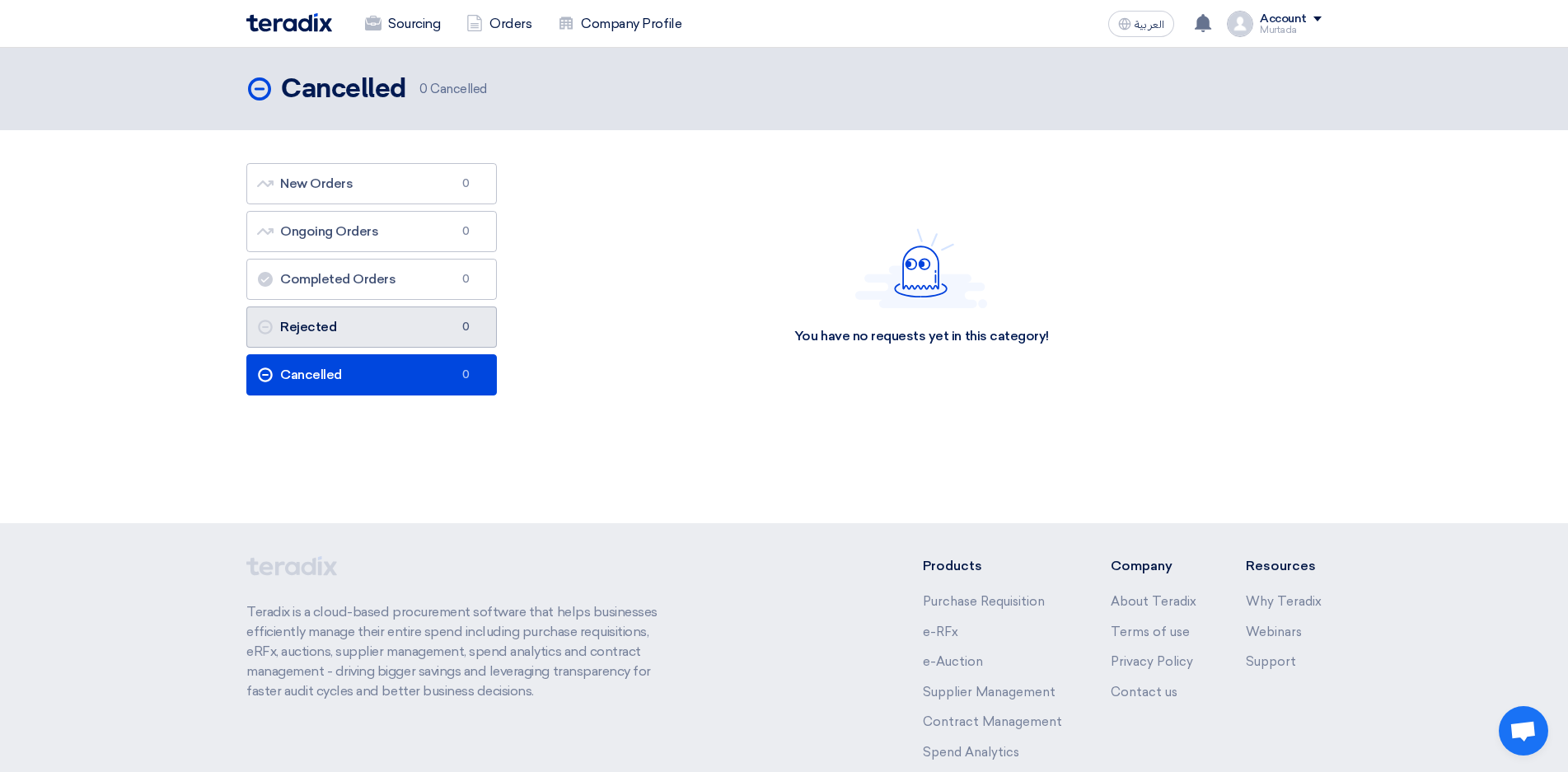
click at [383, 331] on link "Rejected Rejected 0" at bounding box center [372, 327] width 251 height 41
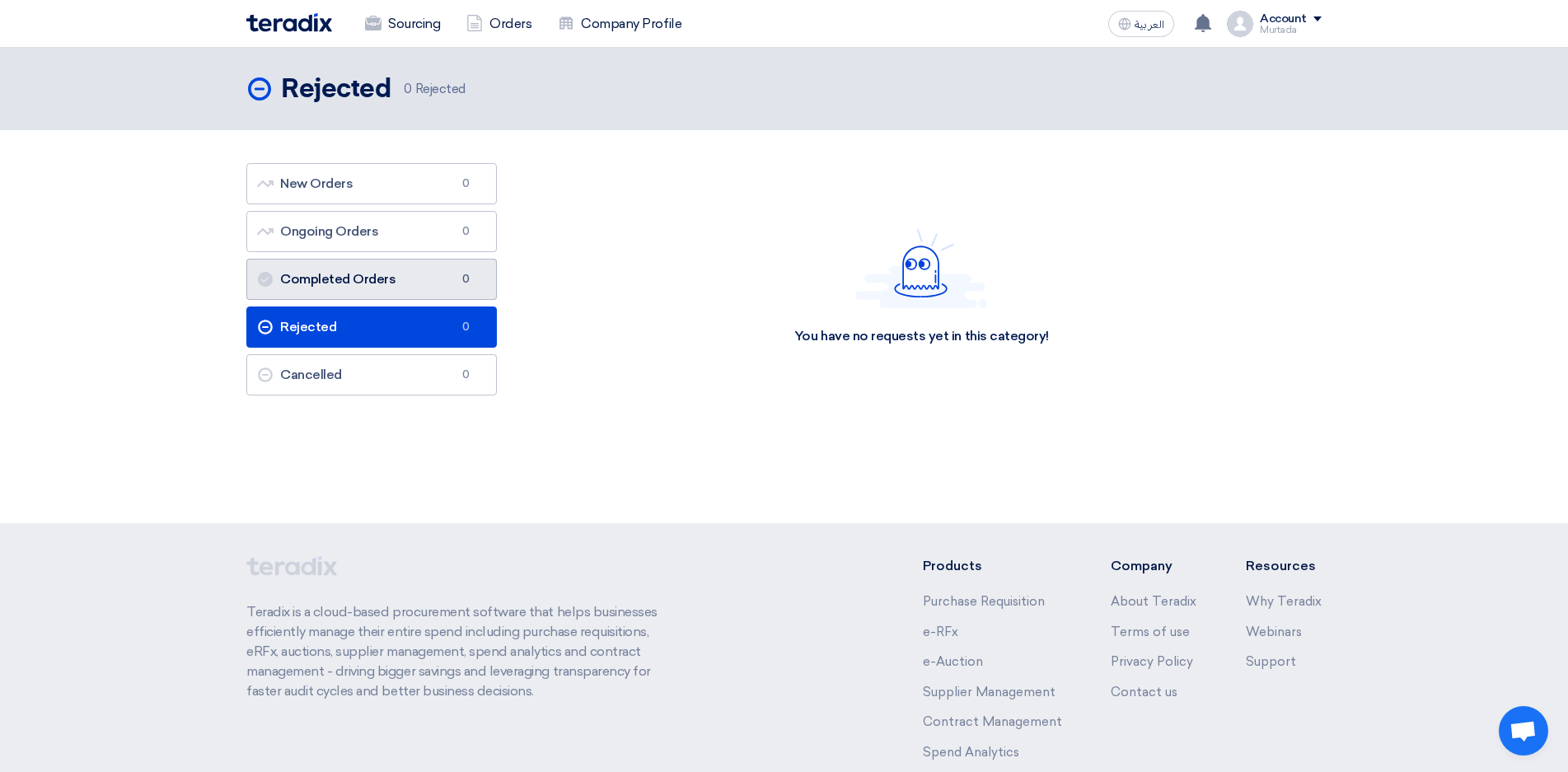
click at [397, 282] on link "Completed Orders Completed Orders 0" at bounding box center [372, 280] width 251 height 41
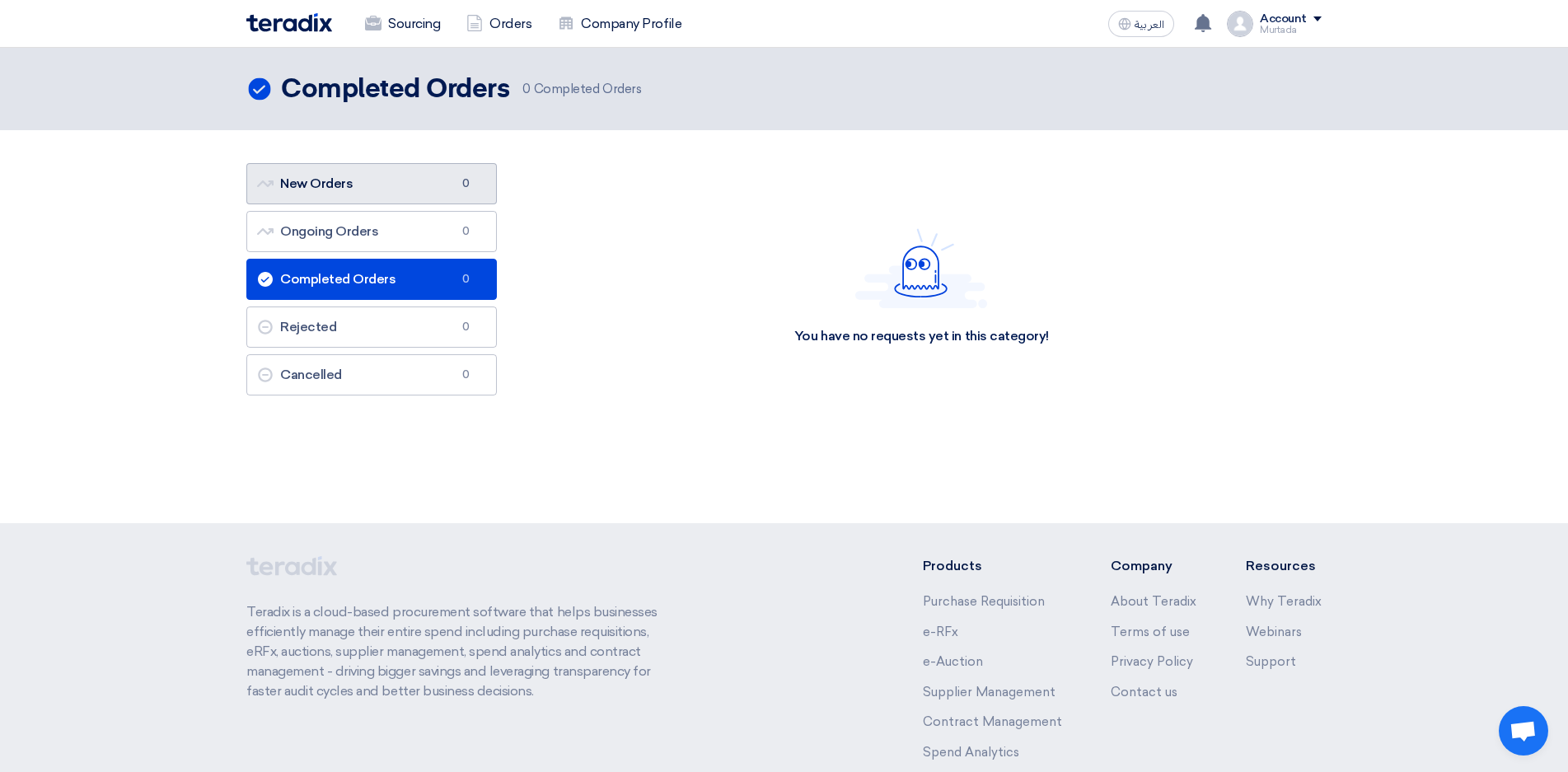
click at [437, 190] on link "New Orders New Orders 0" at bounding box center [372, 184] width 251 height 41
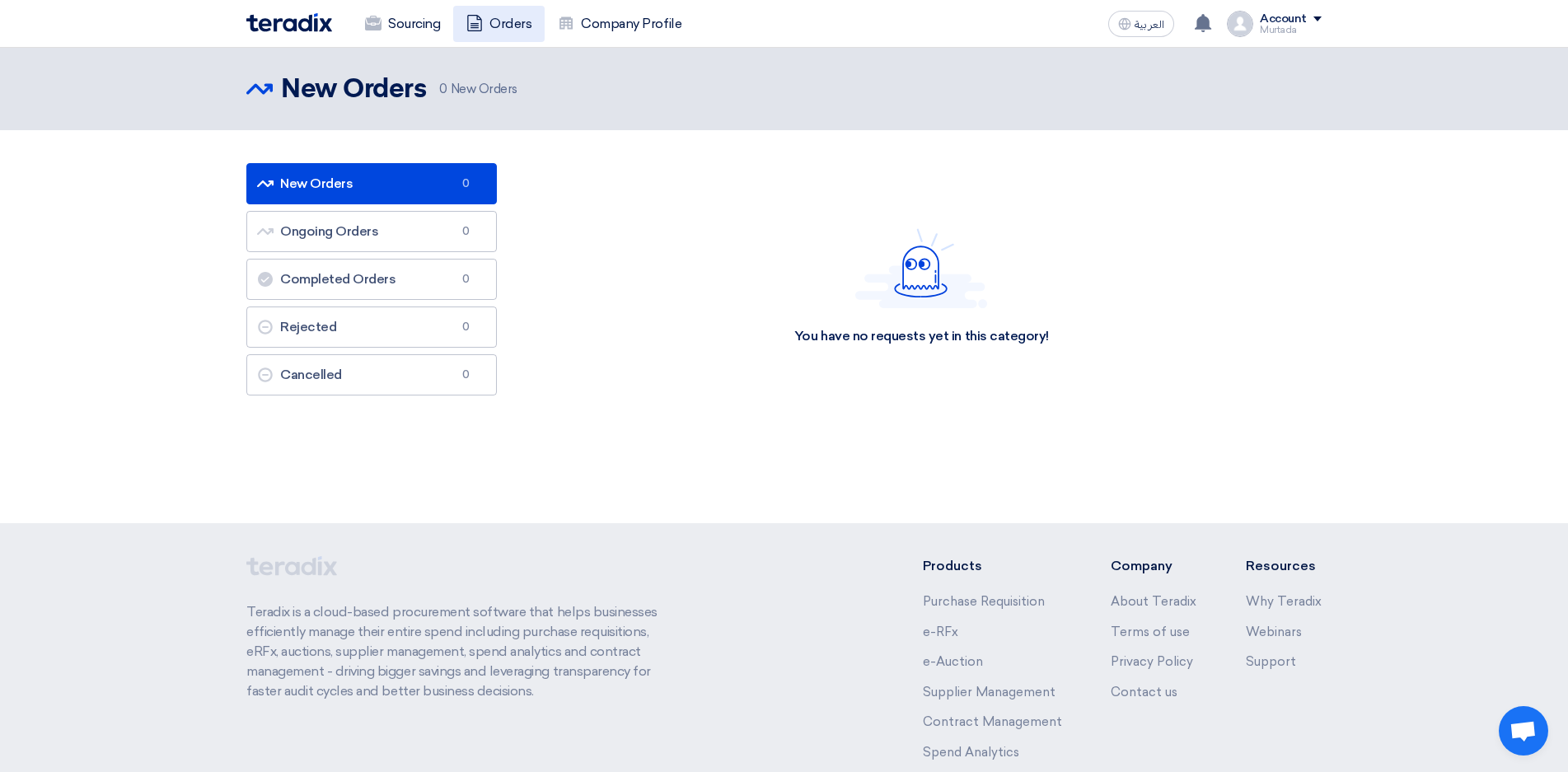
click at [501, 23] on link "Orders" at bounding box center [498, 23] width 91 height 37
